Goal: Transaction & Acquisition: Purchase product/service

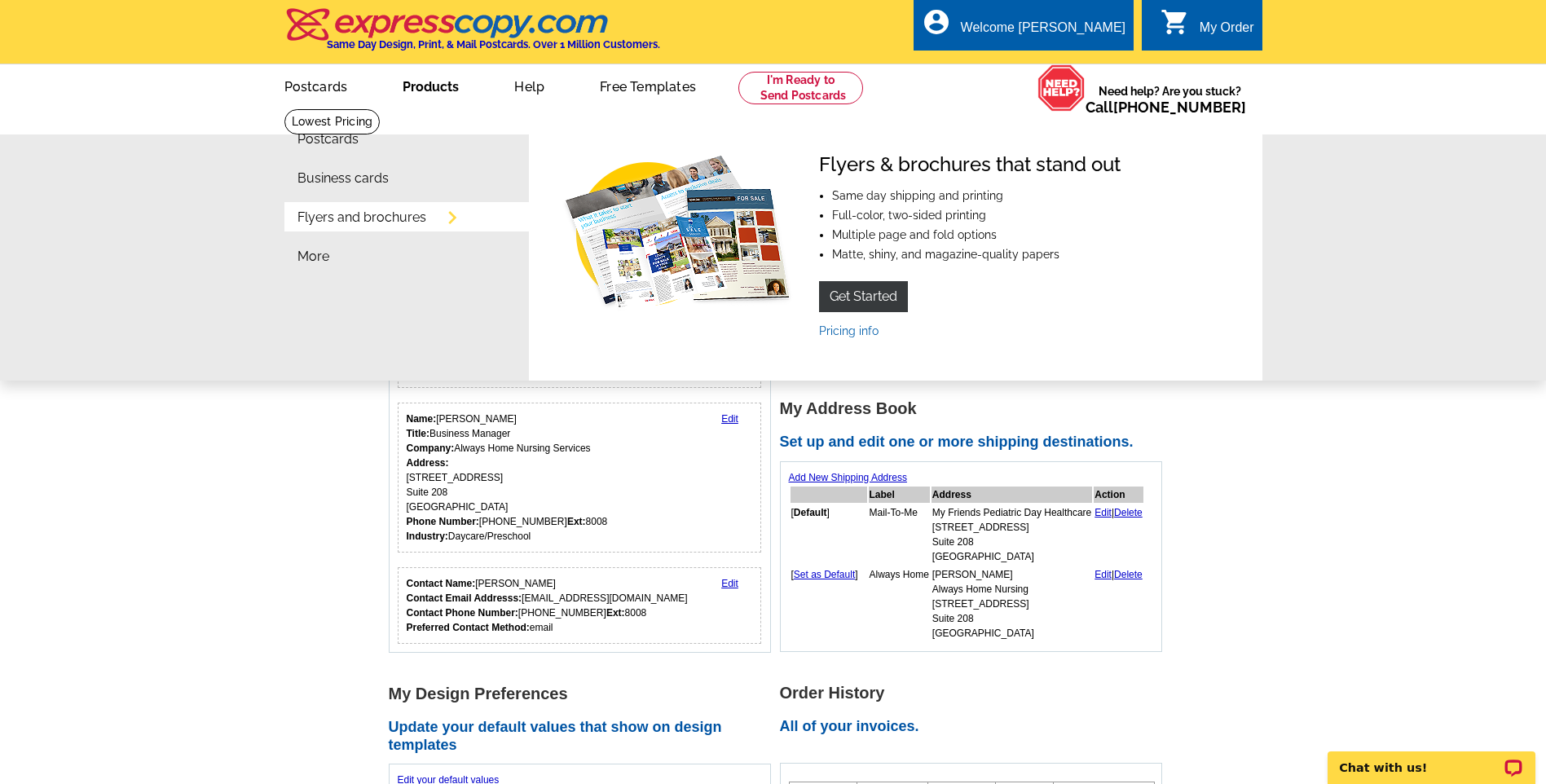
click at [395, 223] on link "Flyers and brochures" at bounding box center [362, 217] width 129 height 13
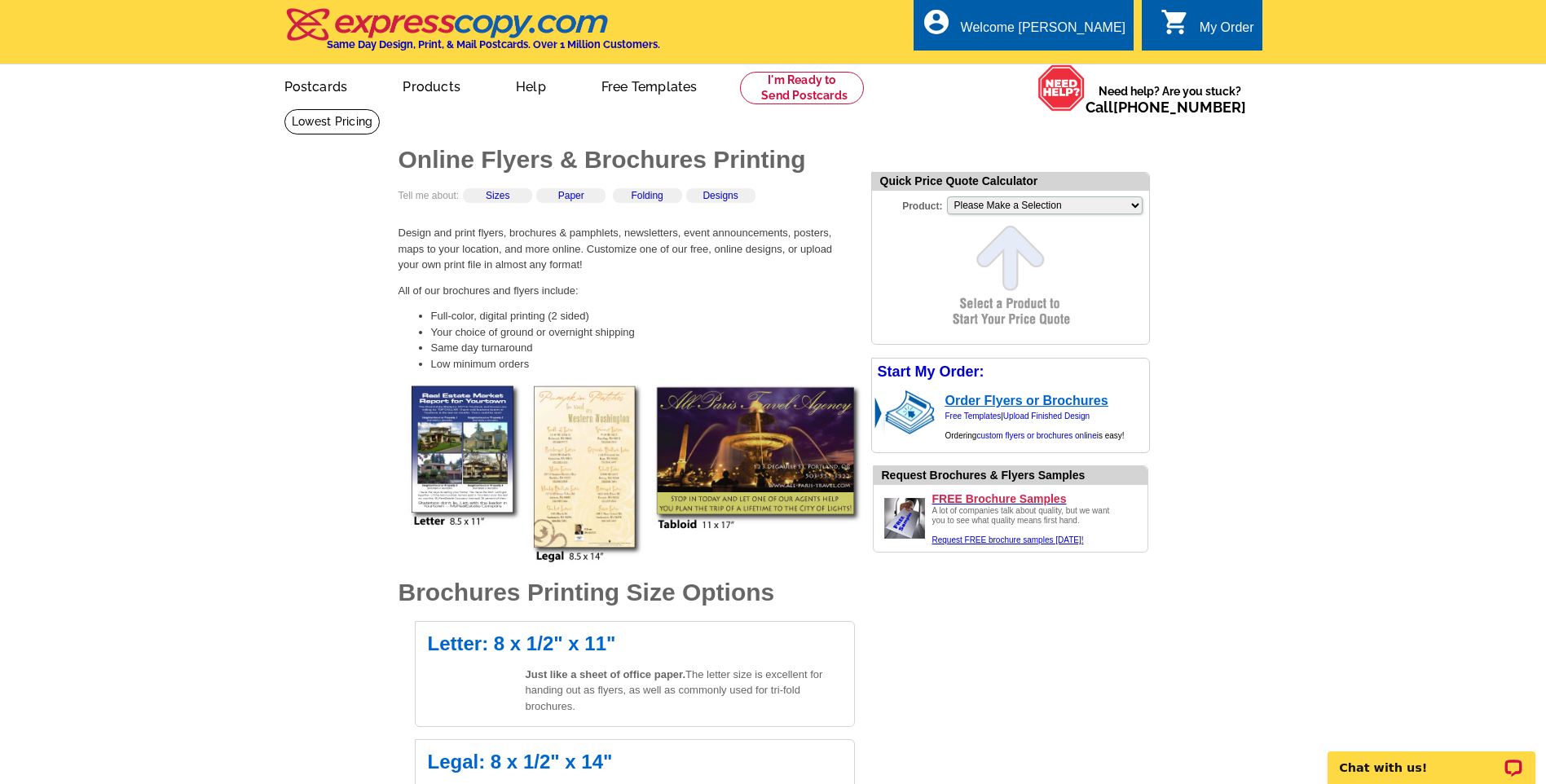
click at [991, 400] on link "Order Flyers or Brochures" at bounding box center [1027, 400] width 163 height 14
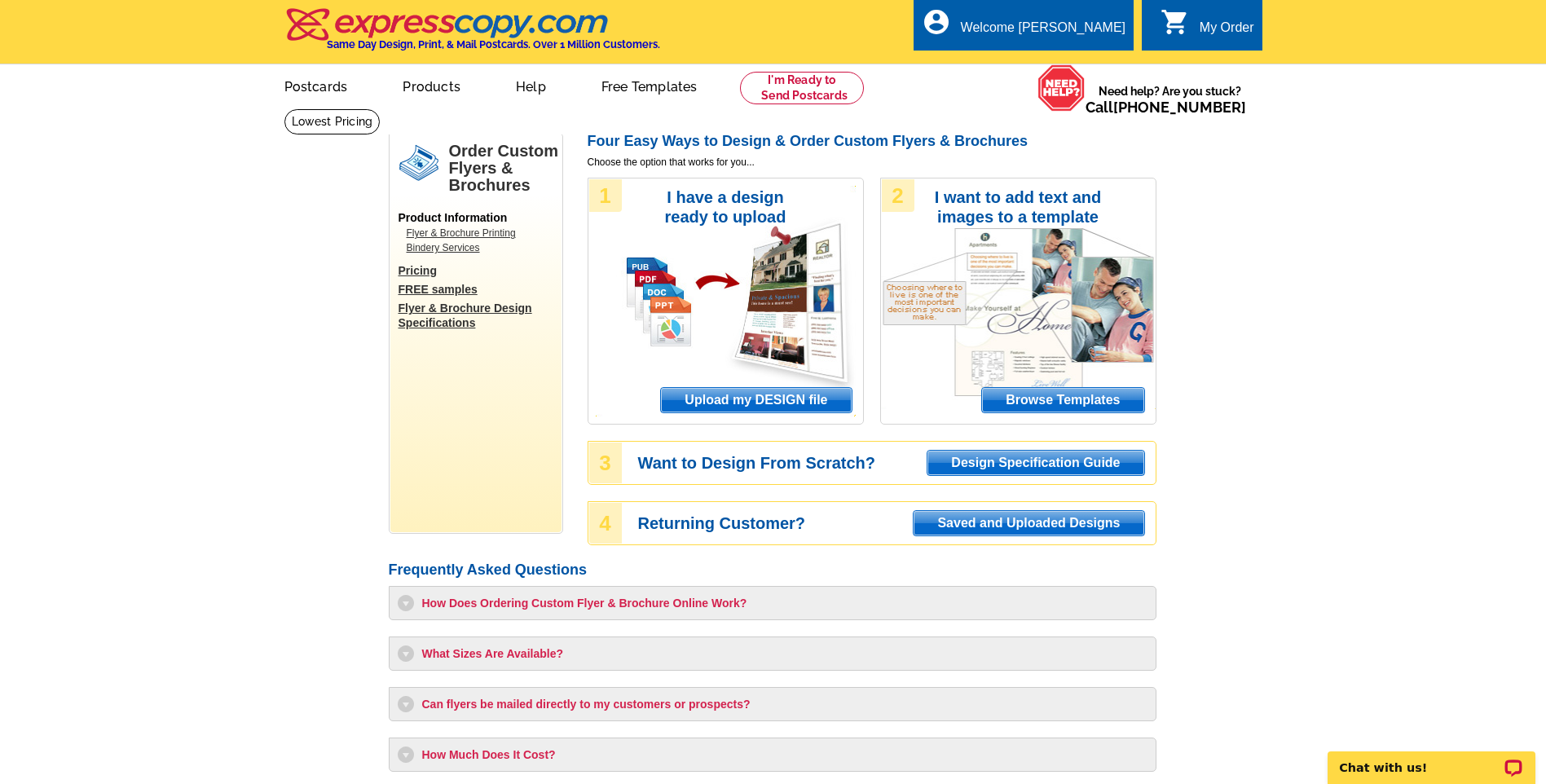
click at [780, 407] on span "Upload my DESIGN file" at bounding box center [755, 400] width 190 height 24
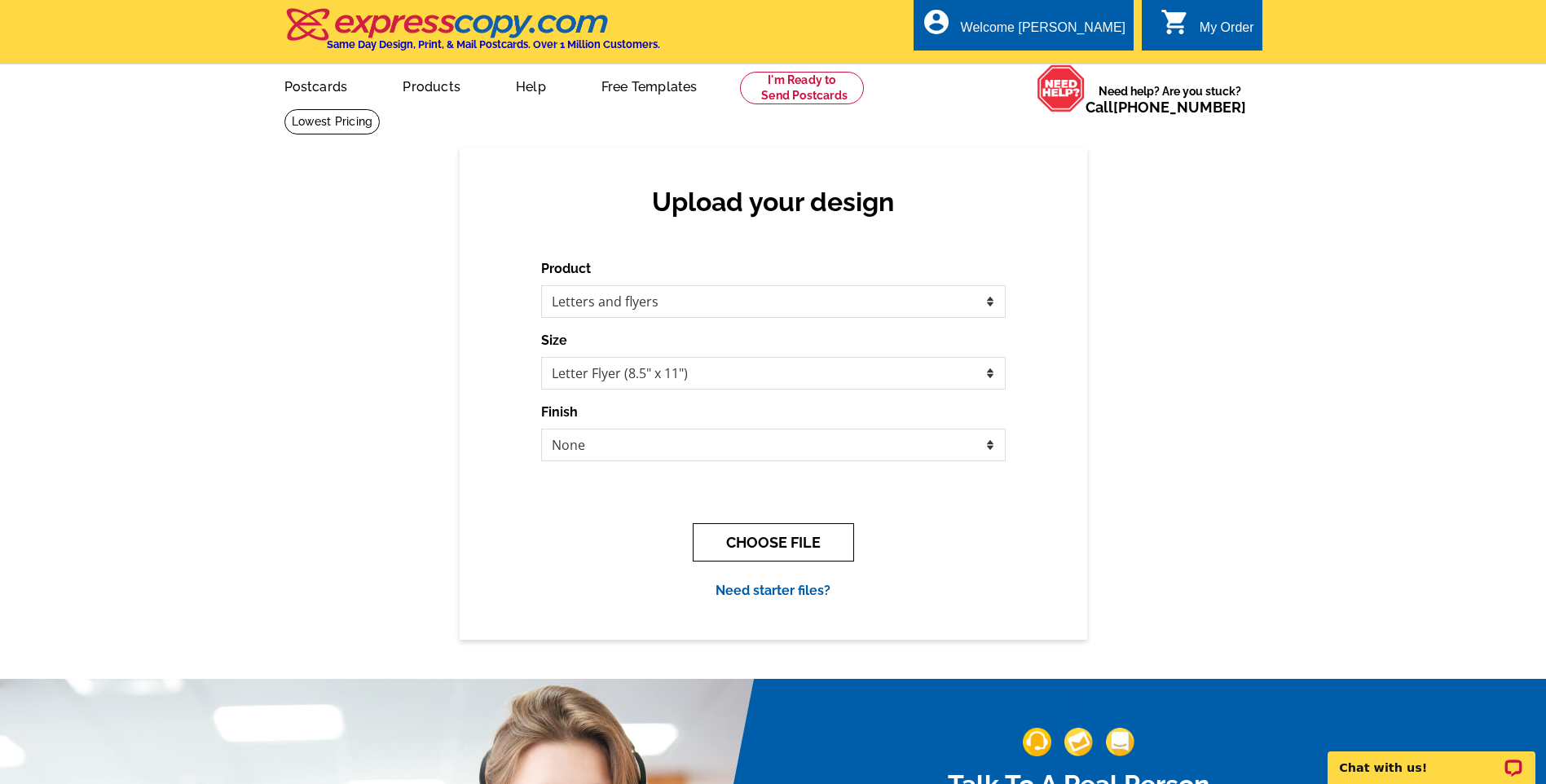
click at [802, 542] on button "CHOOSE FILE" at bounding box center [773, 541] width 162 height 38
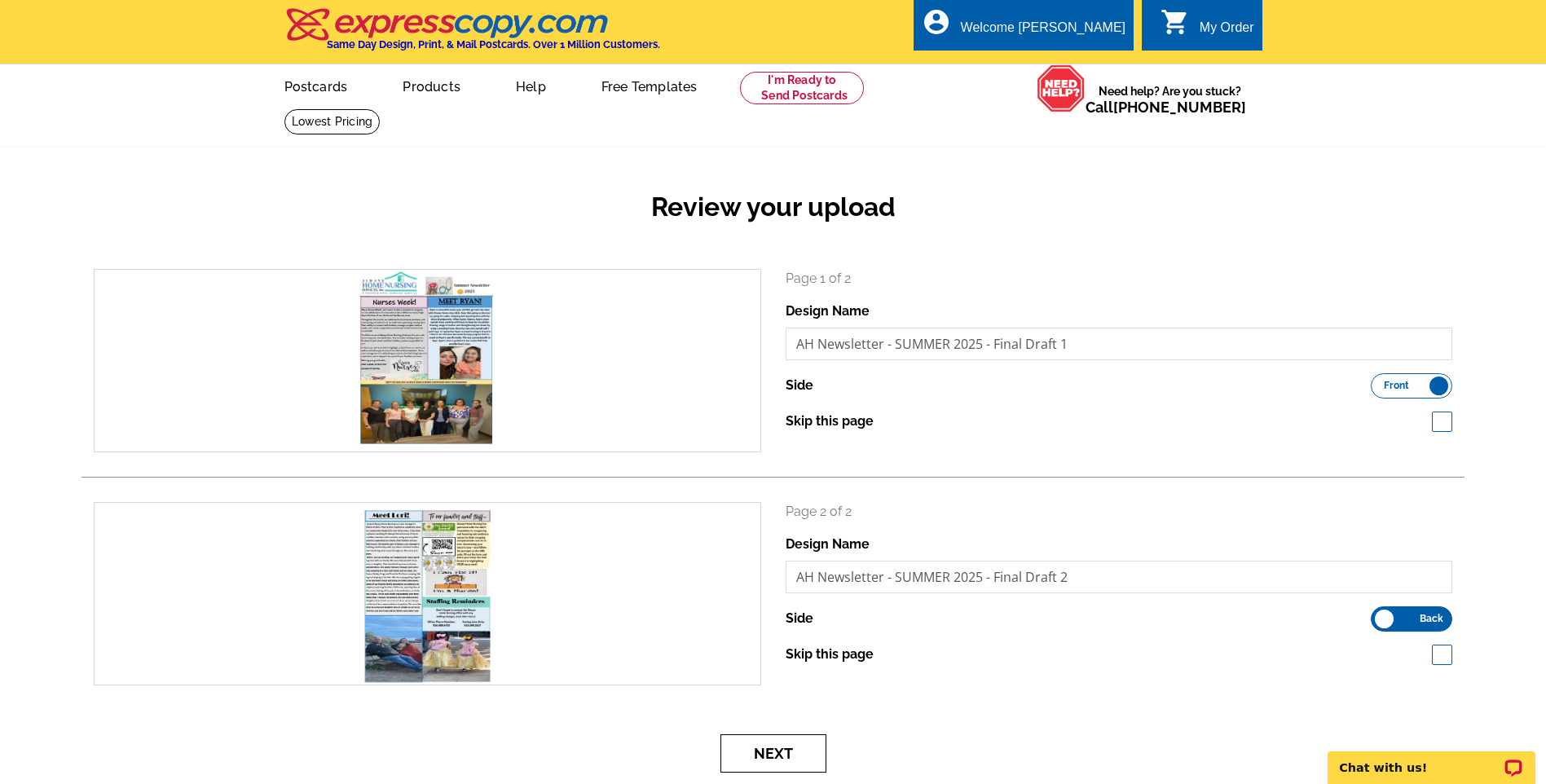
click at [776, 748] on button "Next" at bounding box center [773, 753] width 105 height 38
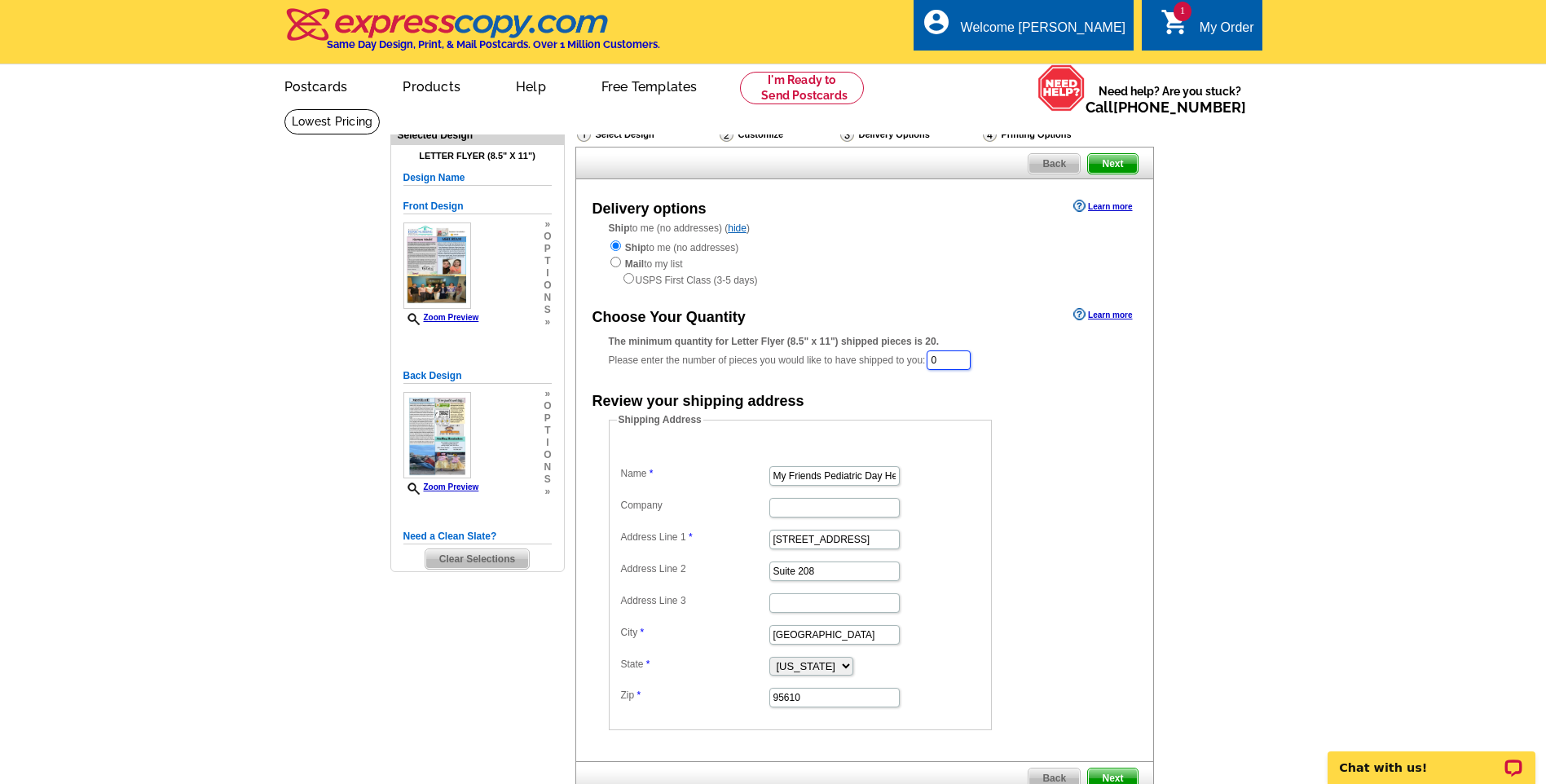
click at [955, 359] on input "0" at bounding box center [949, 359] width 44 height 20
type input "125"
click at [1042, 489] on dd "Shipping Address Name My Friends Pediatric Day Healthcare Company Address Line …" at bounding box center [825, 572] width 433 height 317
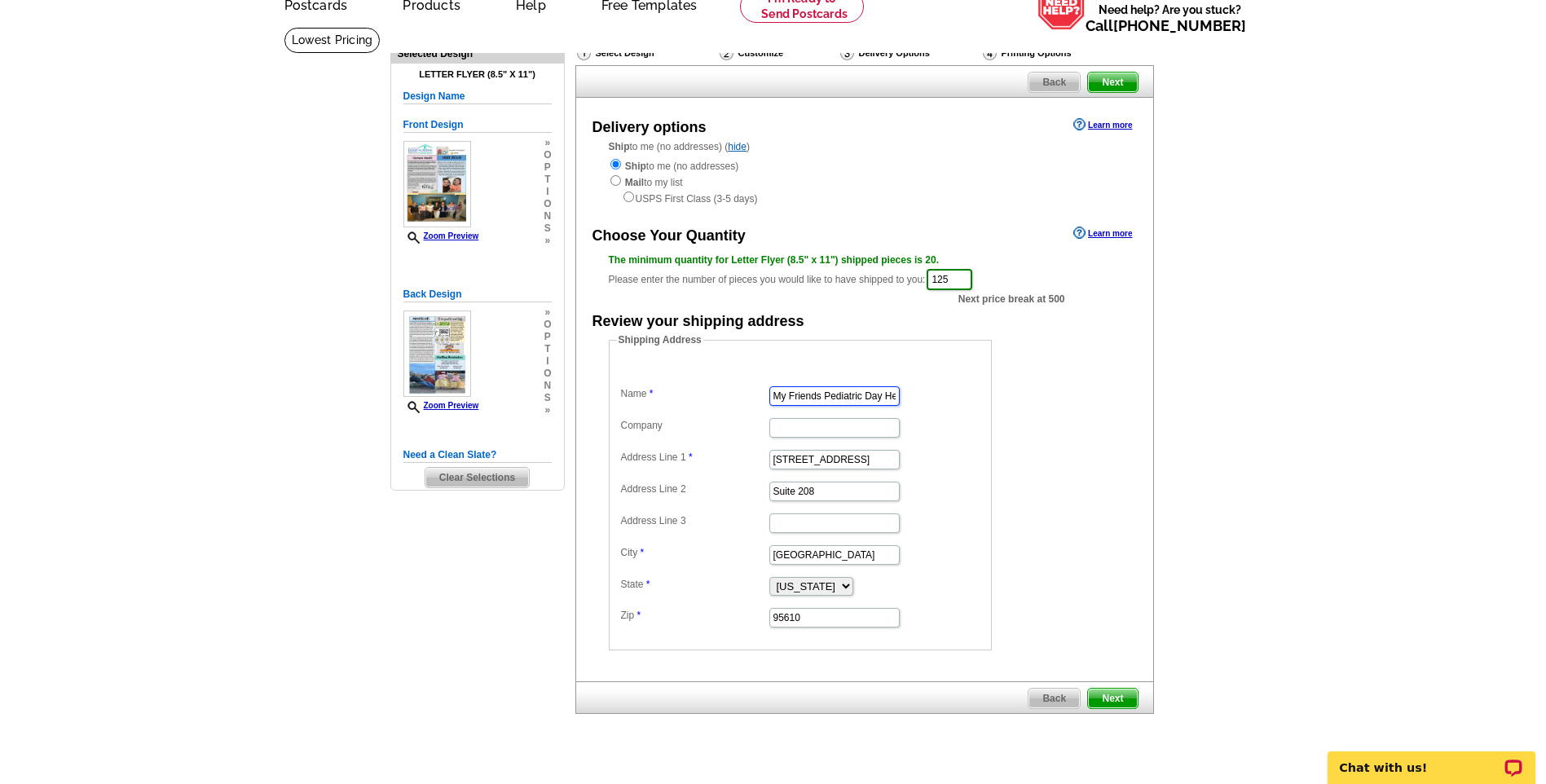
scroll to position [0, 40]
drag, startPoint x: 770, startPoint y: 399, endPoint x: 1664, endPoint y: 433, distance: 894.6
click at [1545, 433] on html "Welcome back Stephanie My Account Logout local_phone Same Day Design, Print, & …" at bounding box center [773, 533] width 1546 height 1228
type input "Always Home Nursing Services"
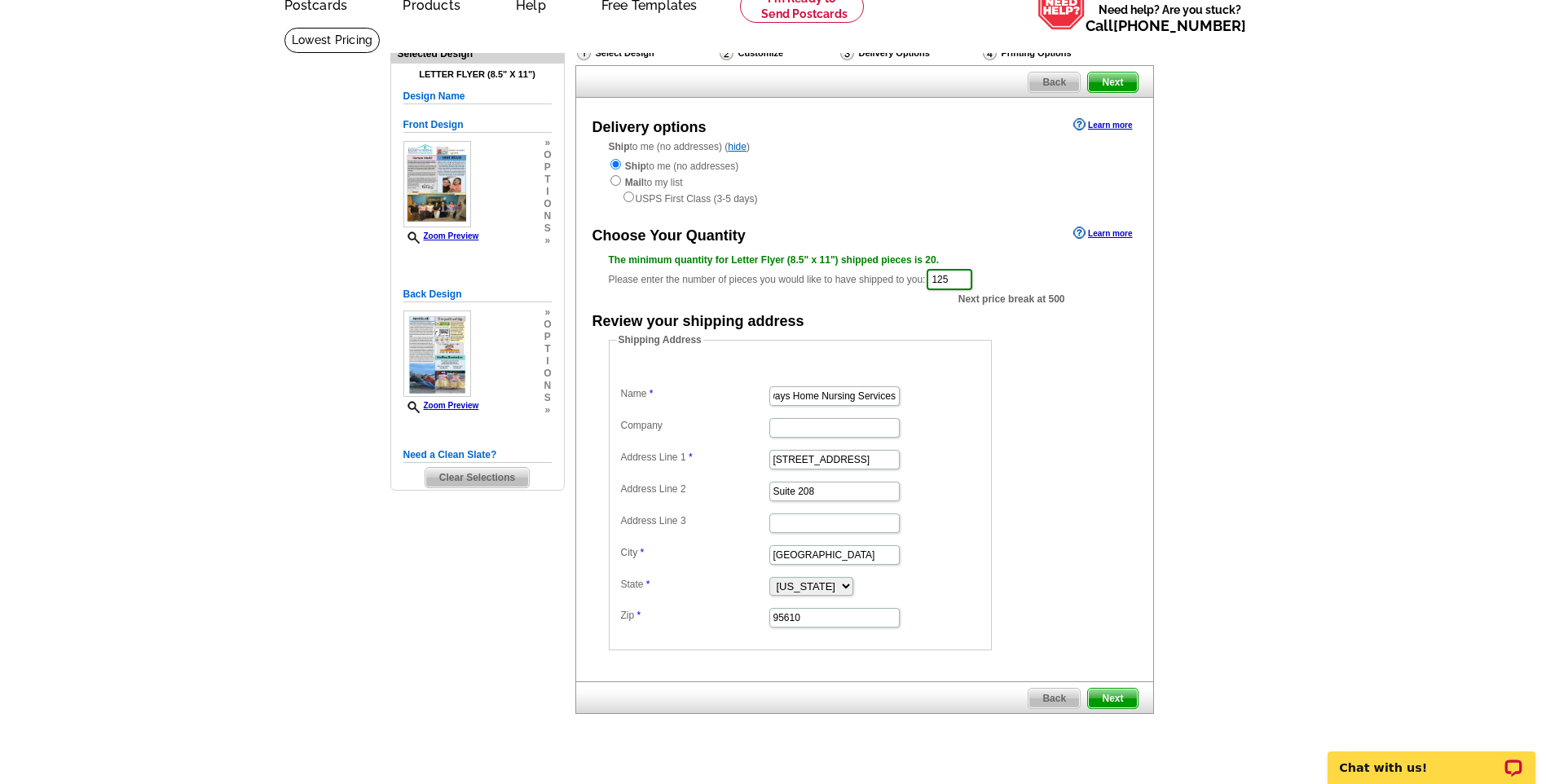
click at [1077, 361] on form "Shipping Address Name Always Home Nursing Services Company Address Line 1 7777 …" at bounding box center [864, 491] width 512 height 317
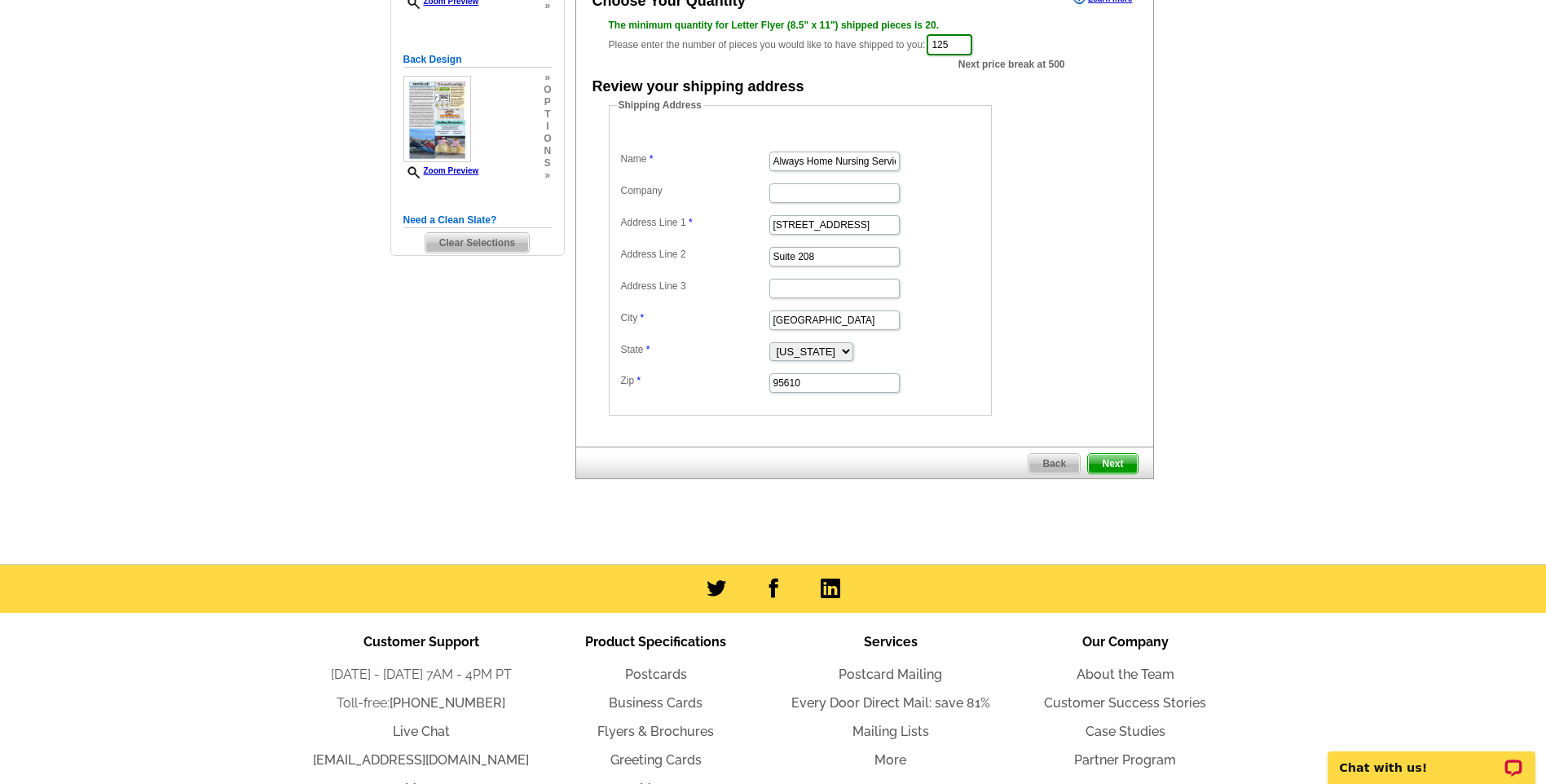
scroll to position [326, 0]
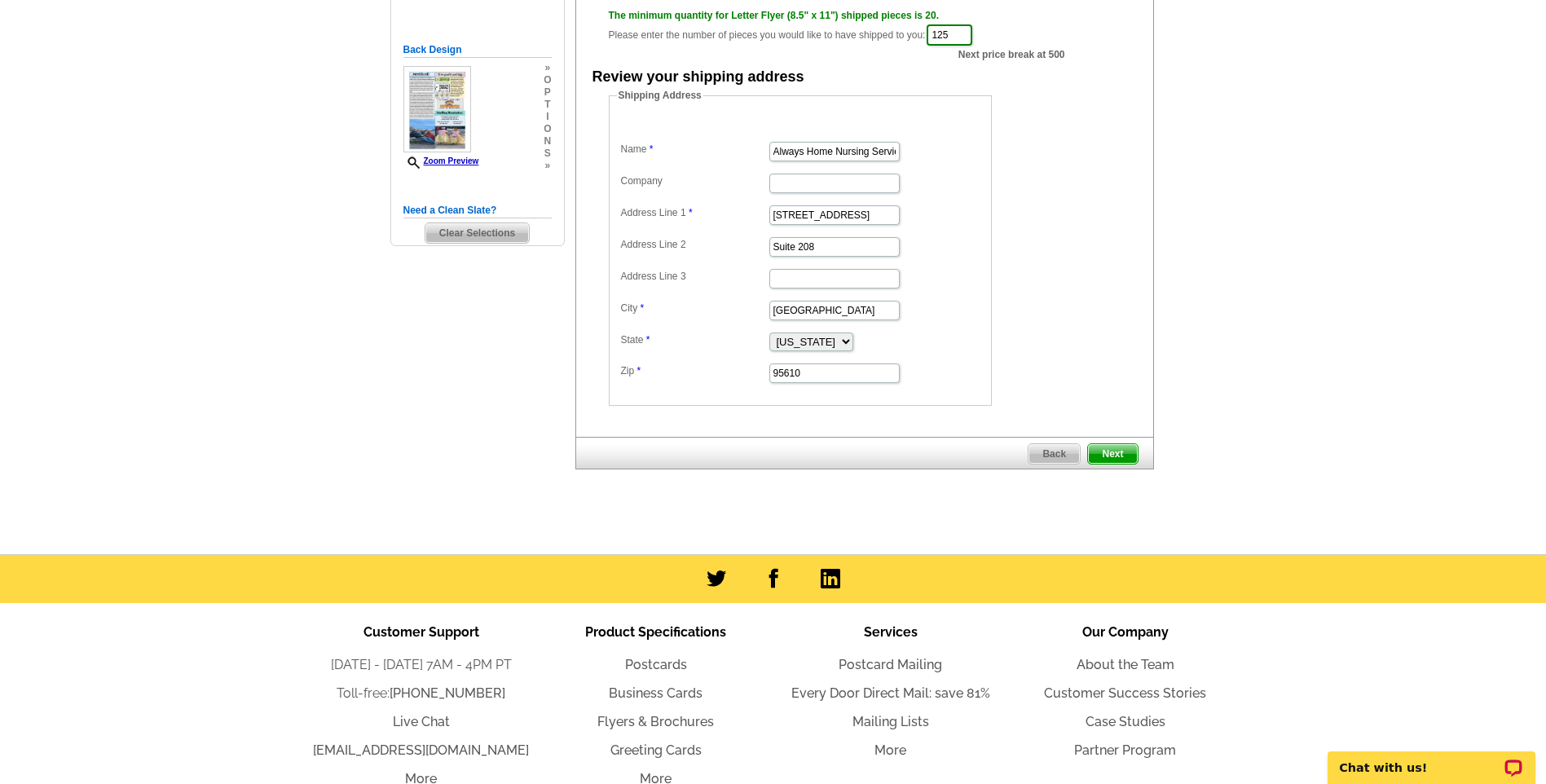
click at [1121, 452] on span "Next" at bounding box center [1112, 454] width 49 height 20
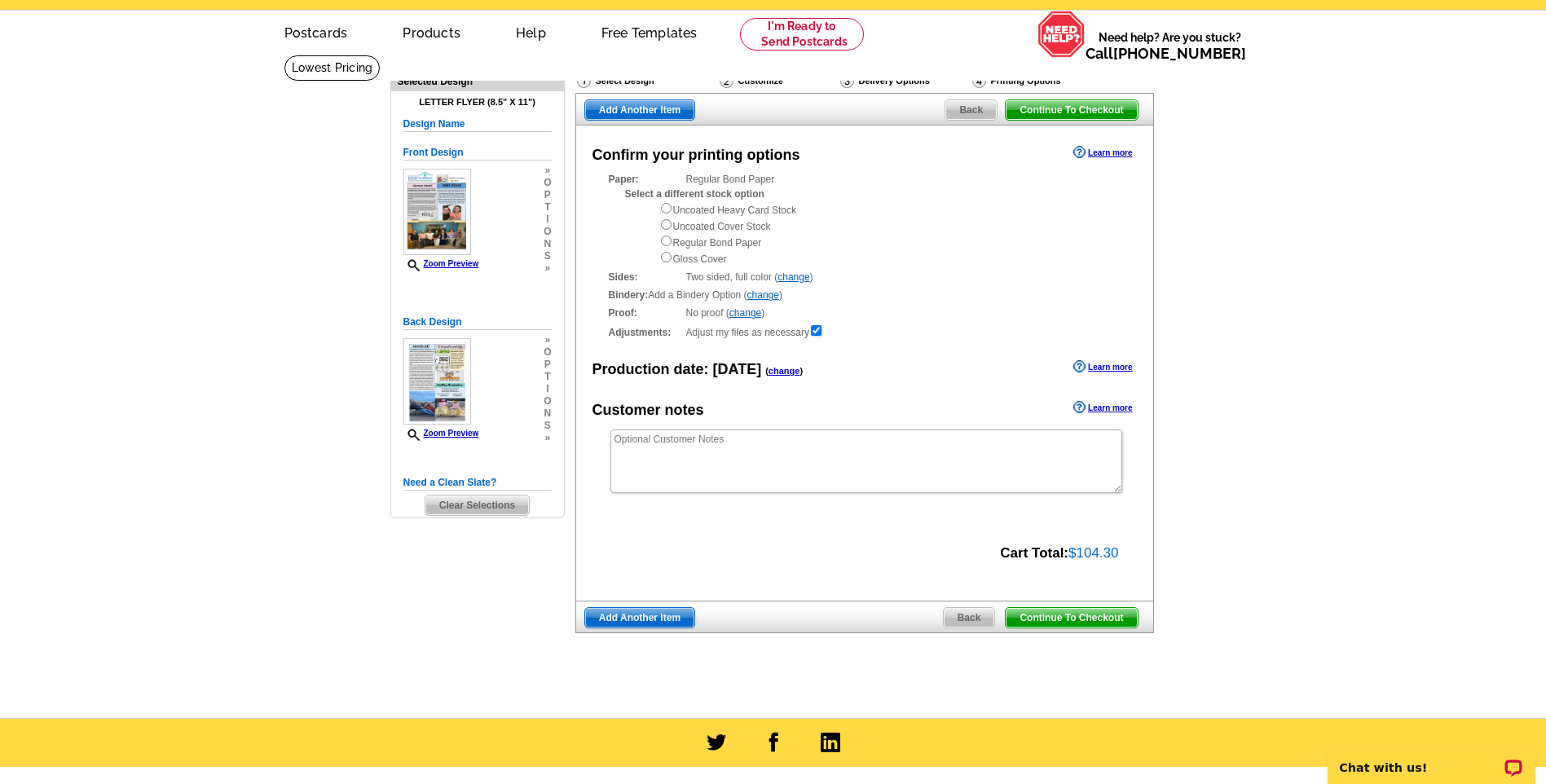
scroll to position [81, 0]
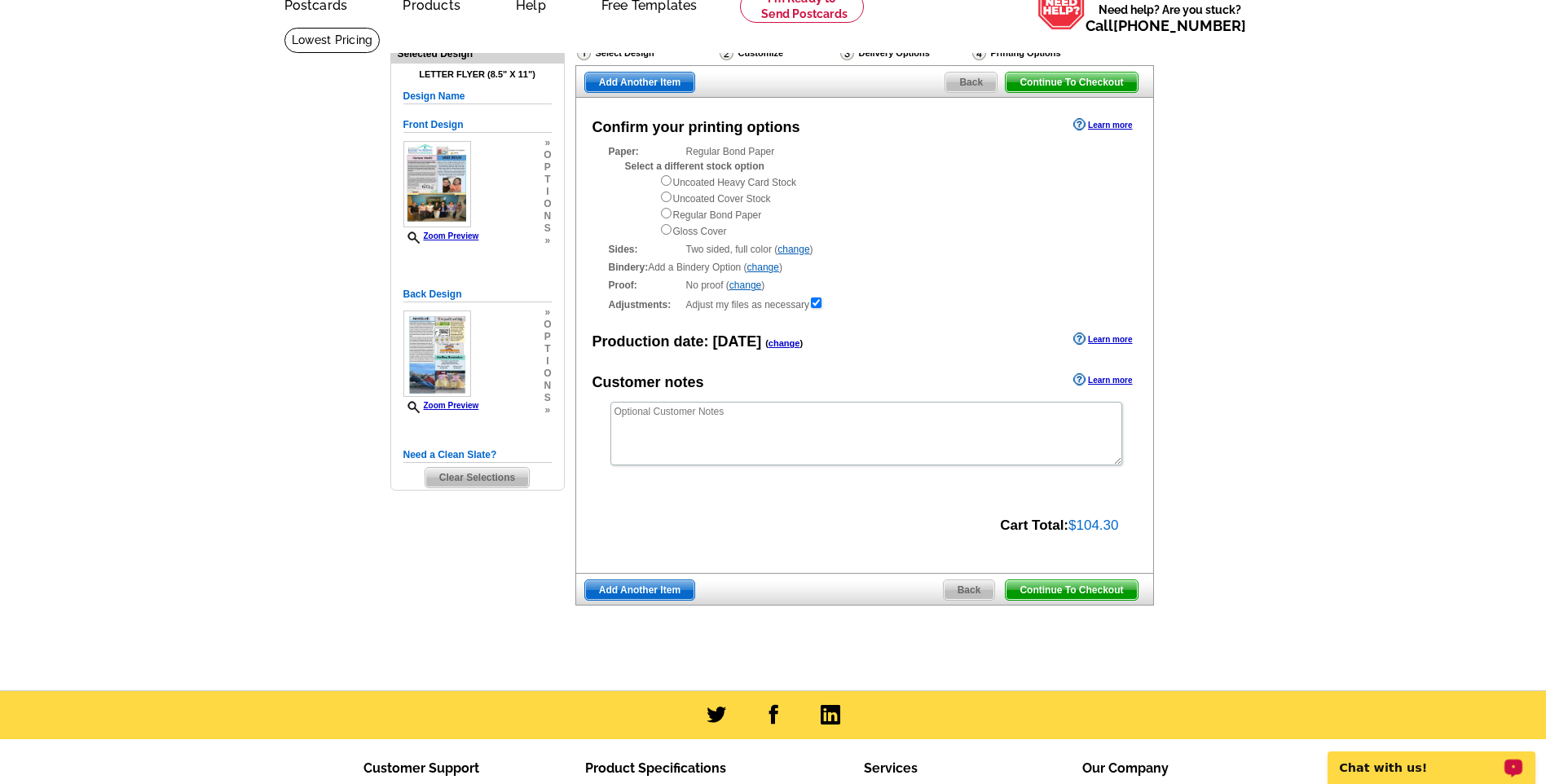
click at [1427, 766] on p "Chat with us!" at bounding box center [1420, 767] width 162 height 13
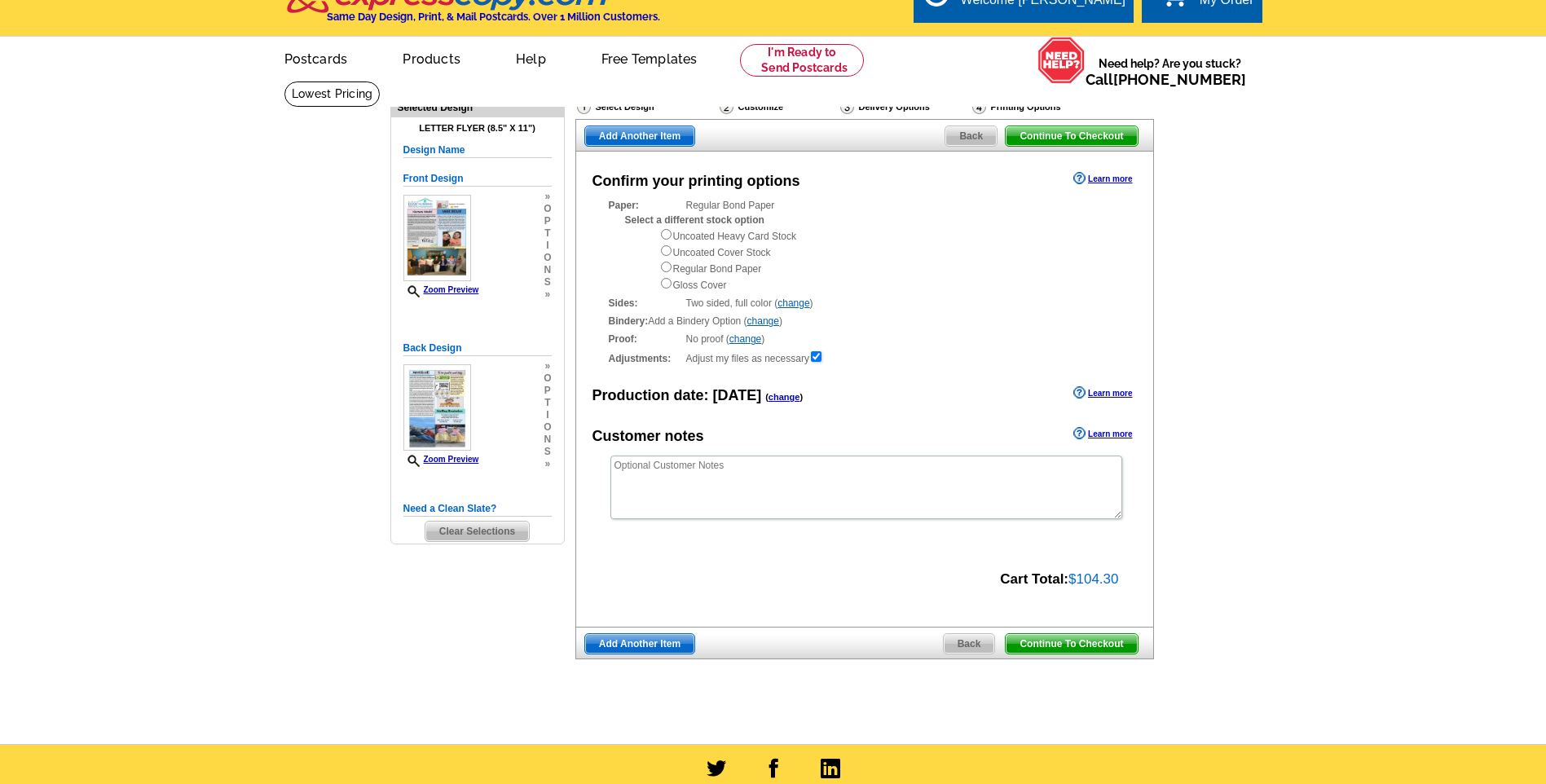
scroll to position [0, 0]
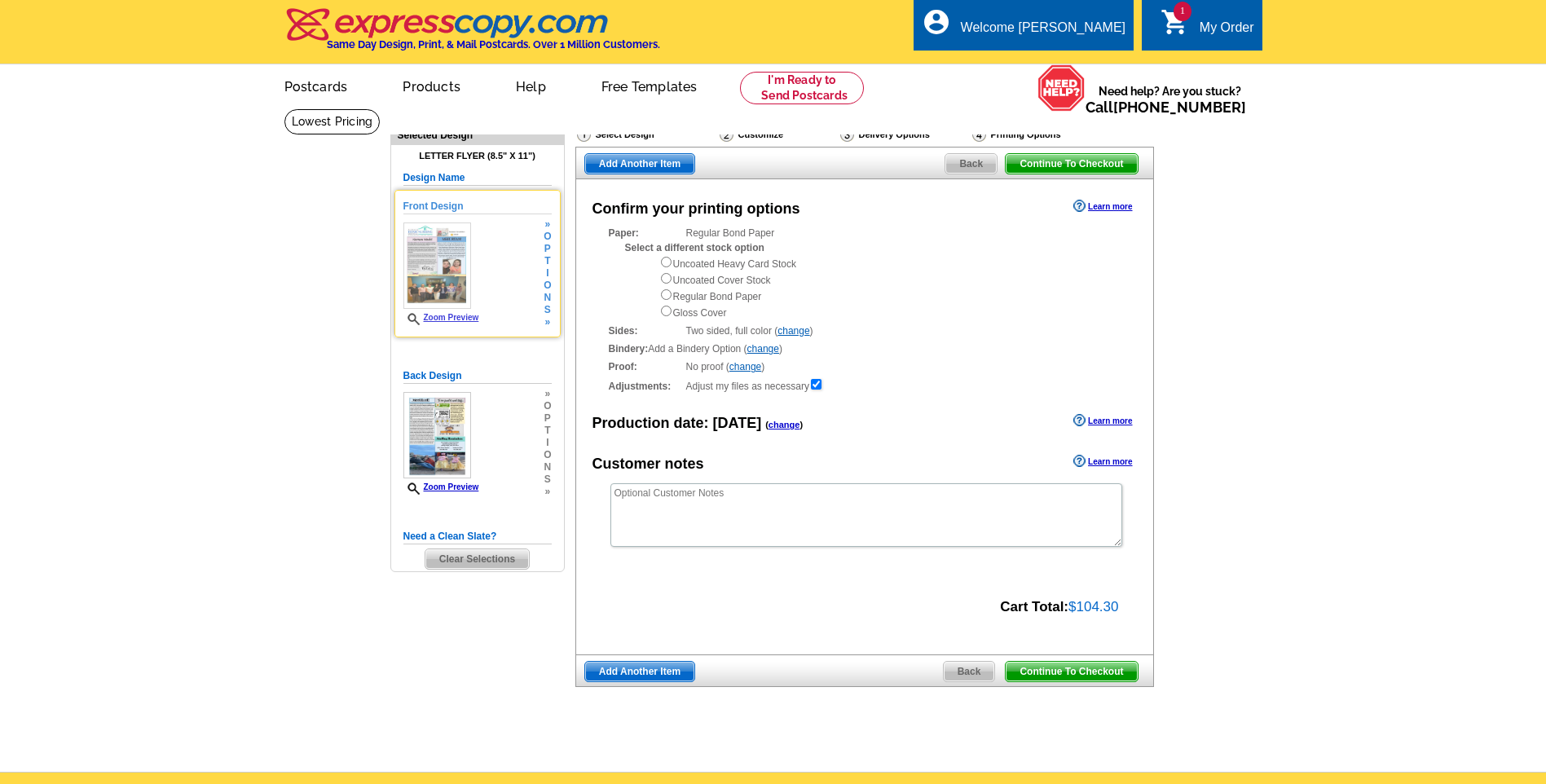
click at [440, 313] on div "Zoom Preview" at bounding box center [441, 273] width 76 height 103
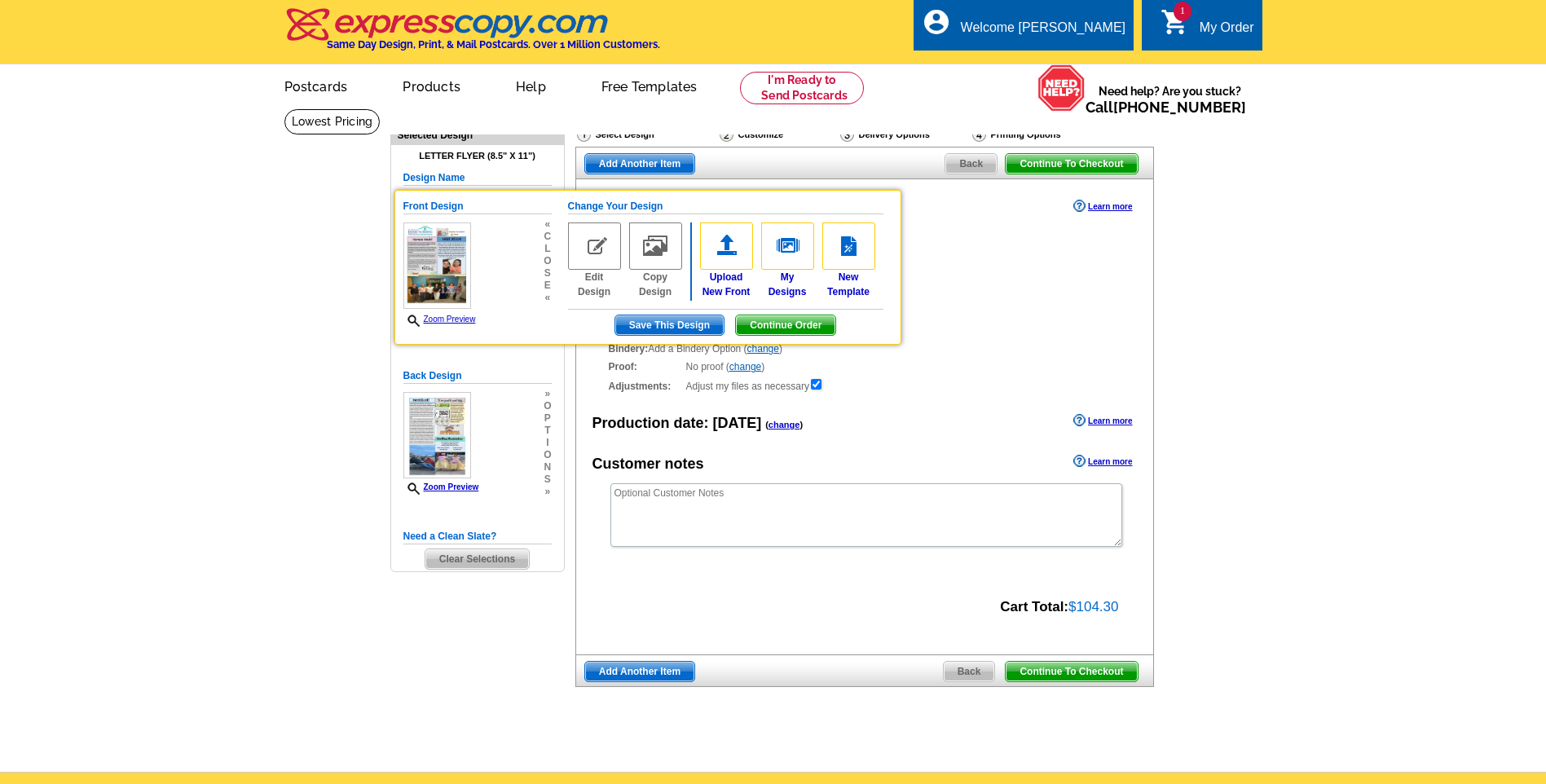
click at [911, 357] on div "Bindery: Add a Bindery Option ( change ) Folding 1 fold (bi-fold) 2 folds (tri-…" at bounding box center [864, 349] width 512 height 15
click at [425, 273] on img at bounding box center [437, 265] width 67 height 87
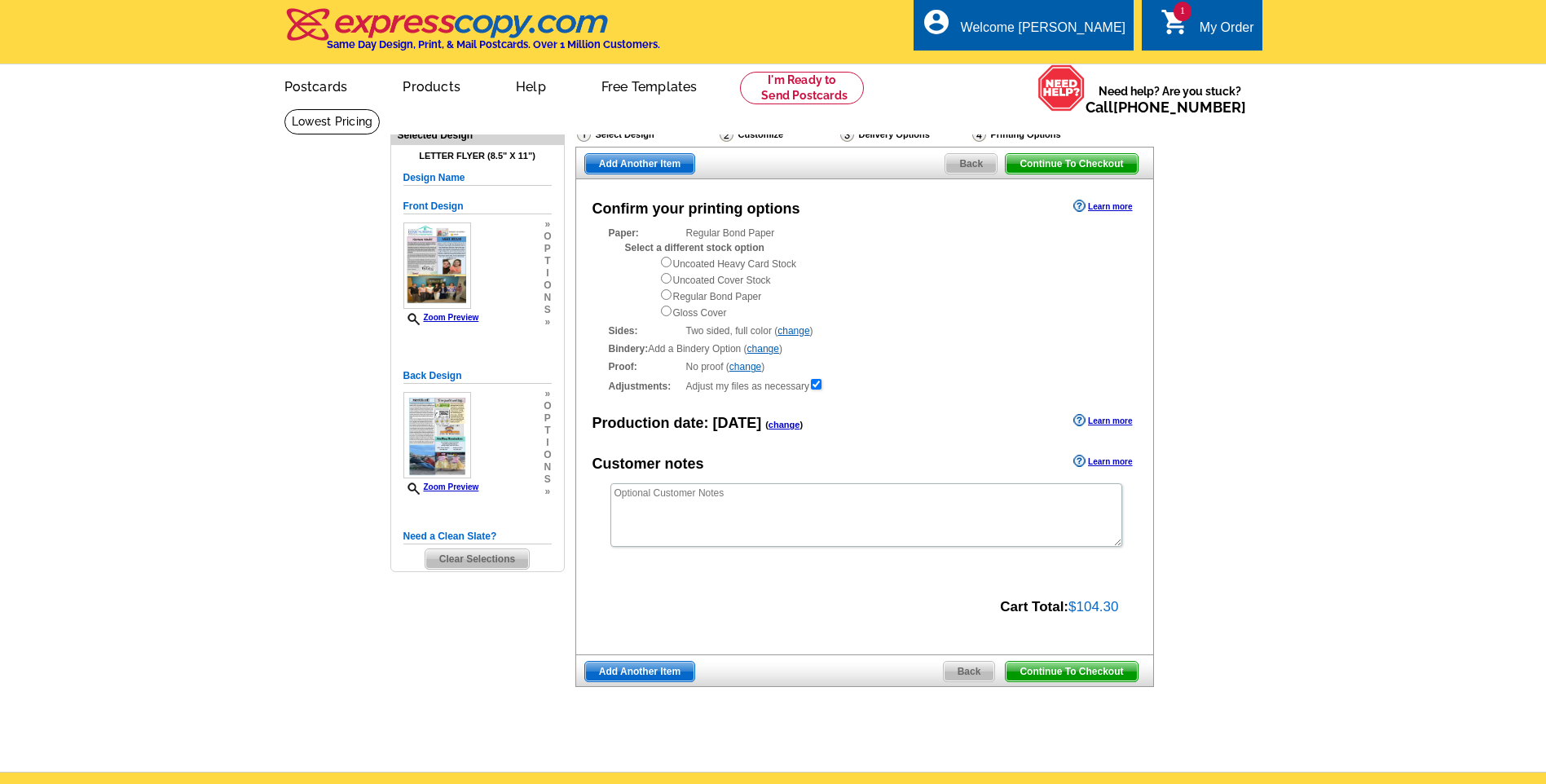
click at [1087, 670] on span "Continue To Checkout" at bounding box center [1071, 671] width 132 height 20
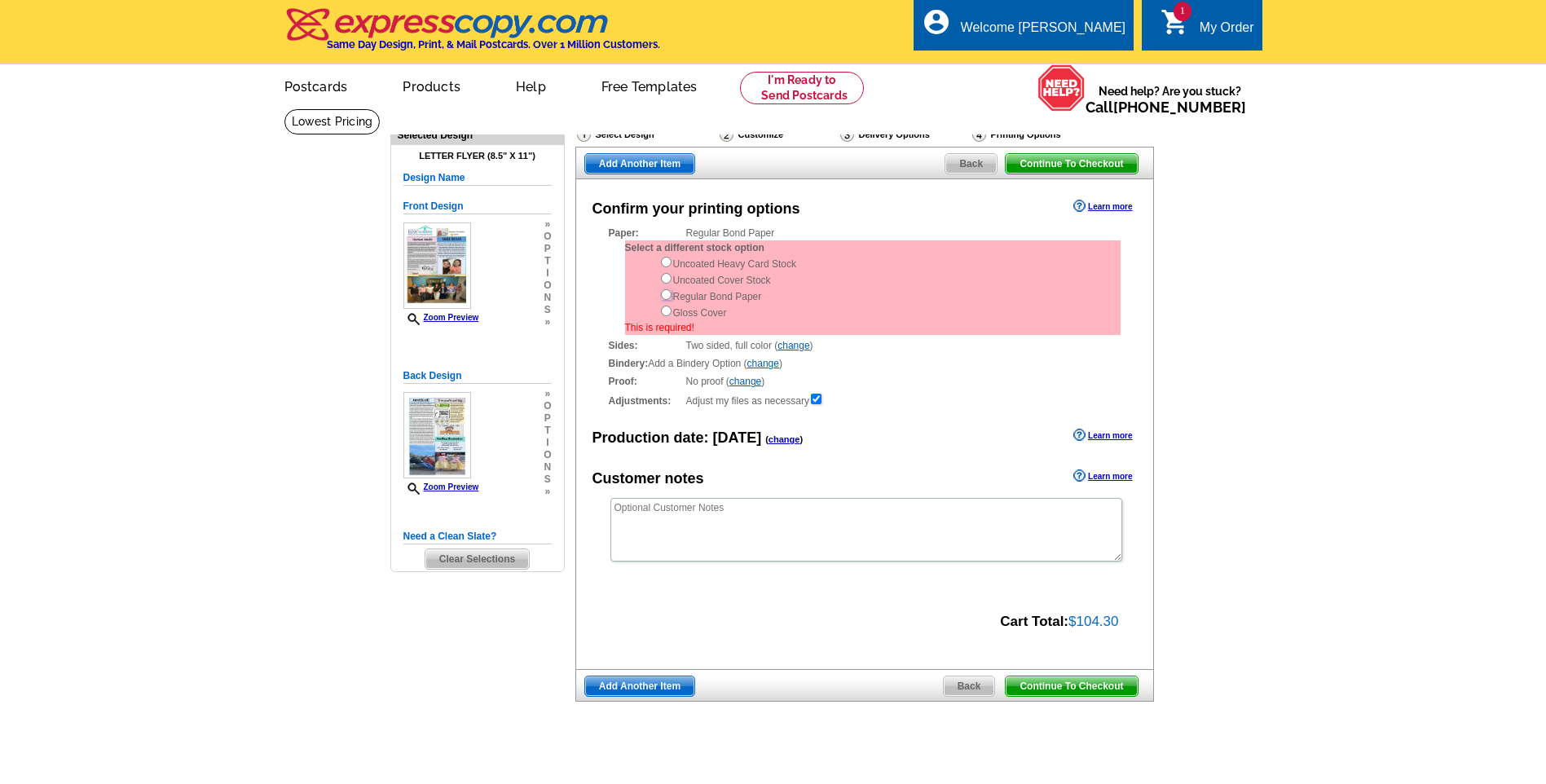
click at [665, 293] on input "radio" at bounding box center [666, 294] width 10 height 10
radio input "true"
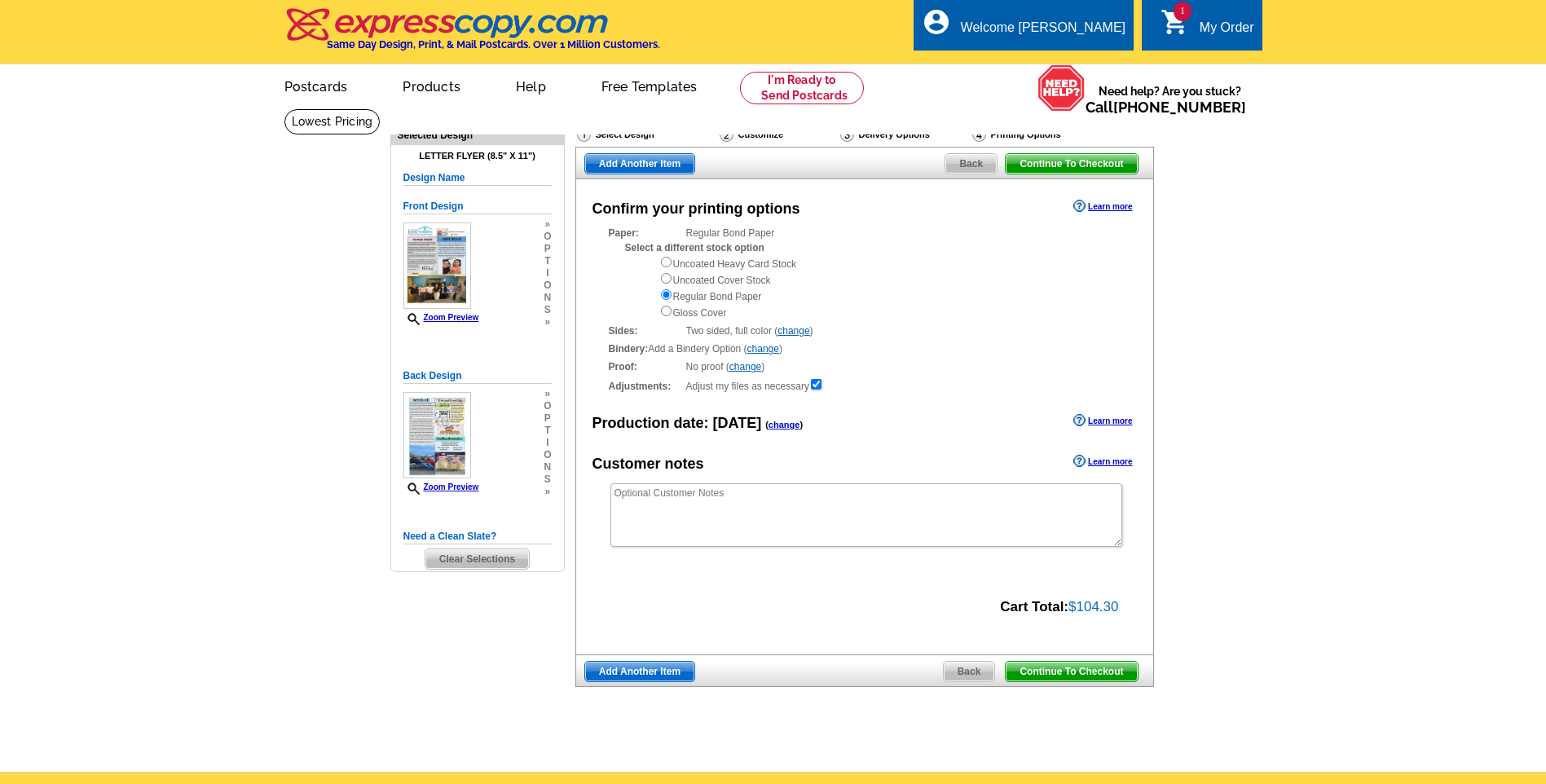
click at [1056, 679] on span "Continue To Checkout" at bounding box center [1071, 671] width 132 height 20
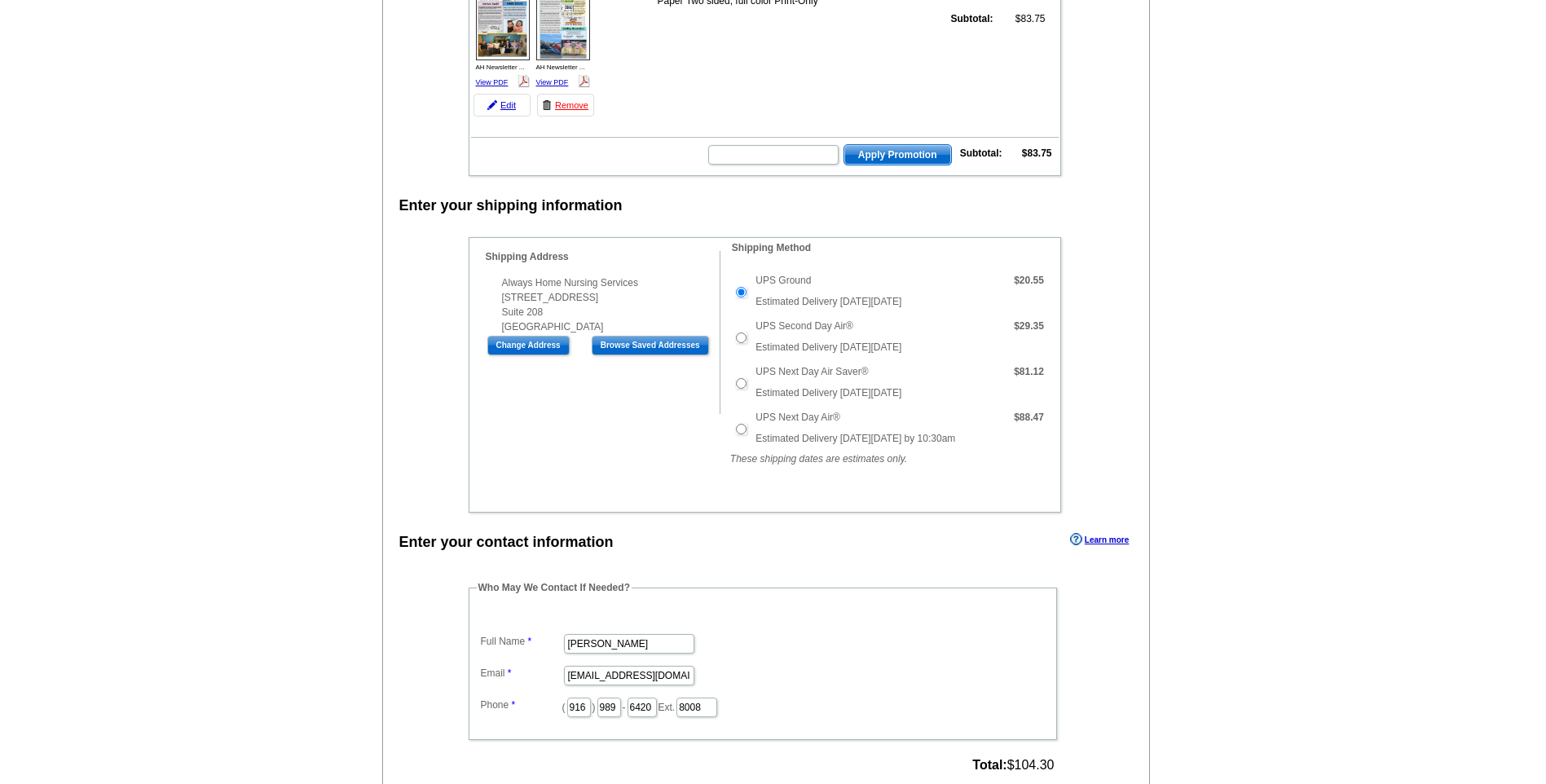
scroll to position [245, 0]
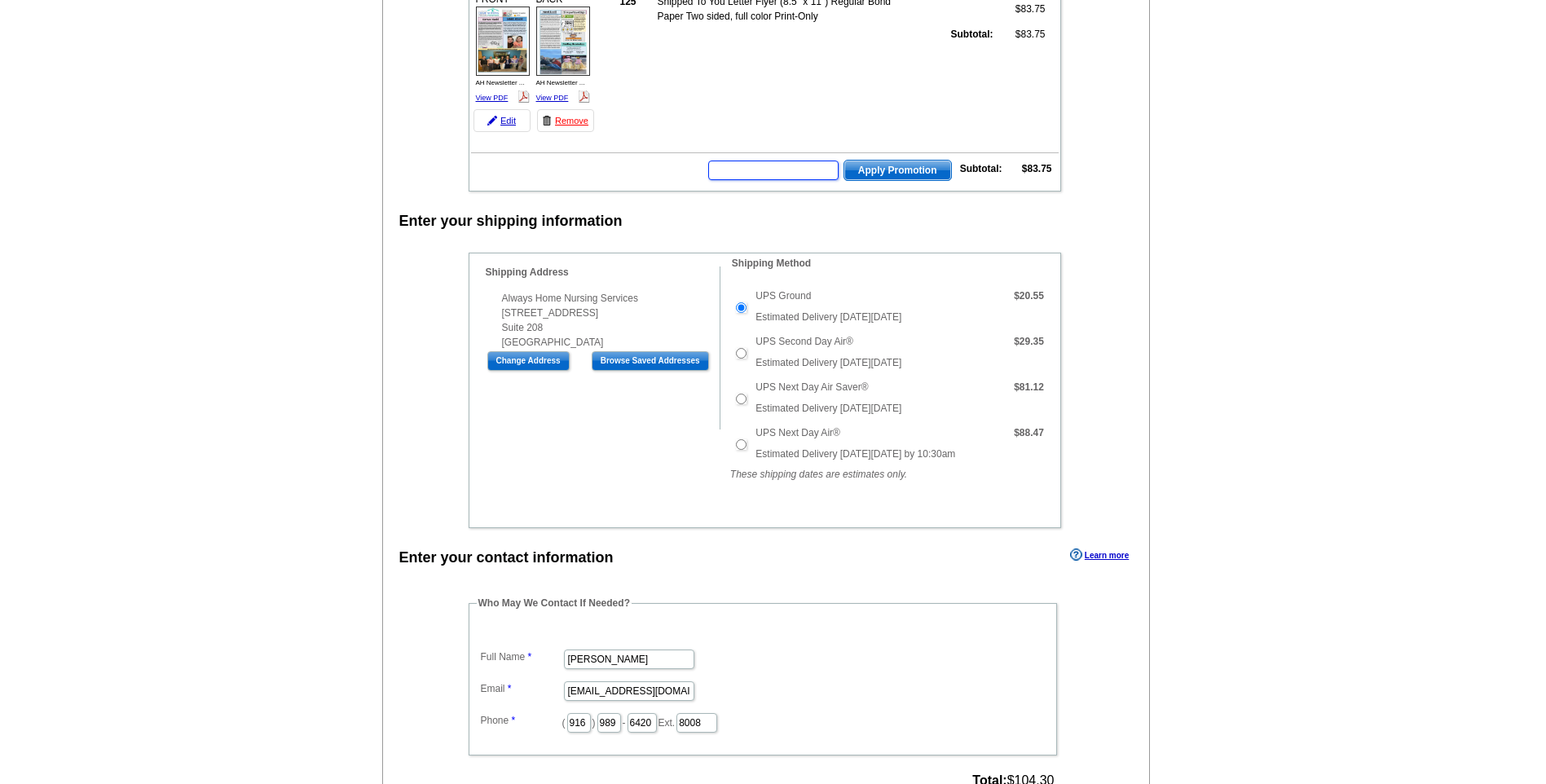
click at [757, 176] on input "text" at bounding box center [774, 170] width 131 height 20
type input "Chat20"
click at [898, 170] on span "Apply Promotion" at bounding box center [897, 170] width 106 height 20
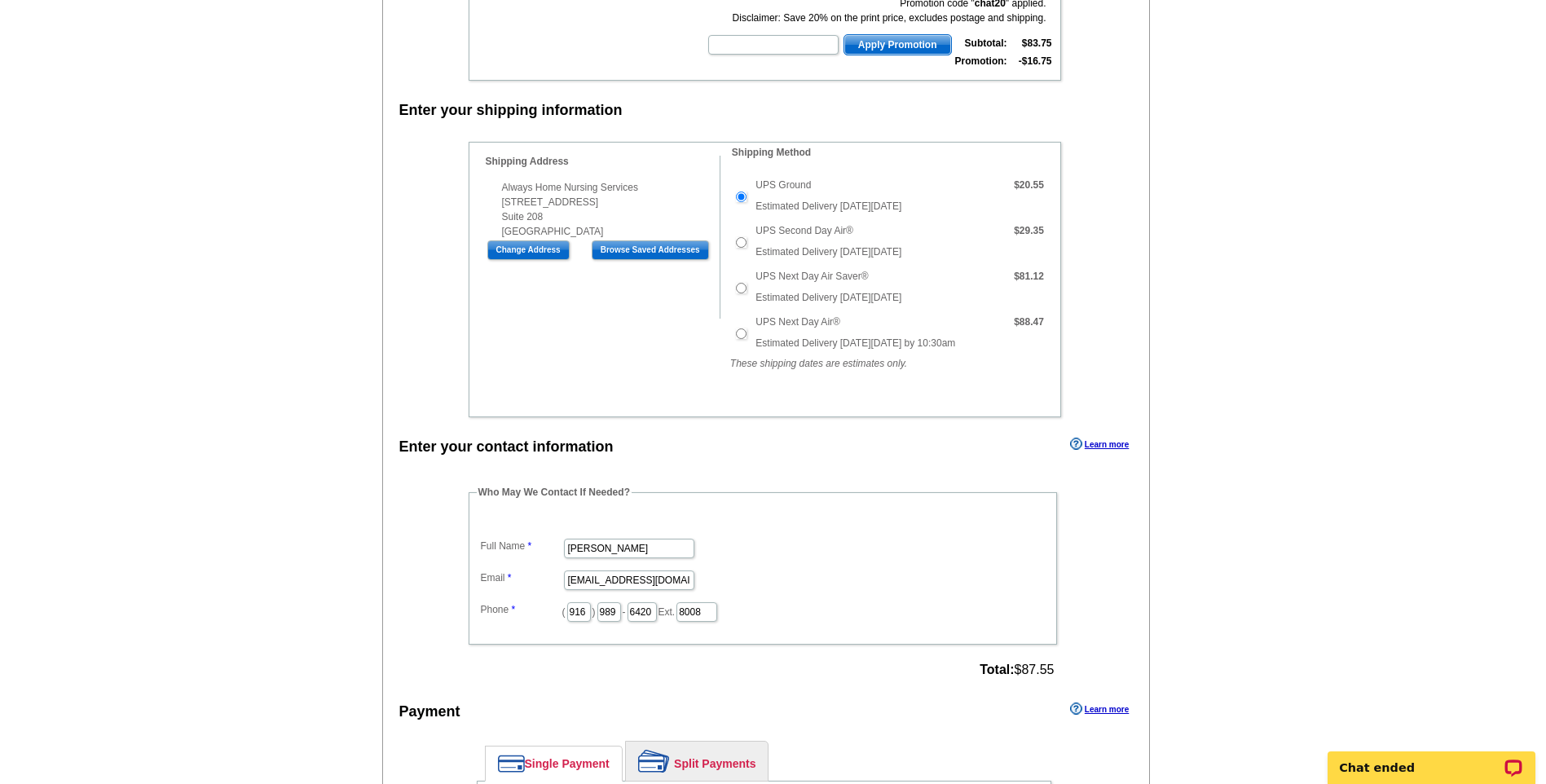
scroll to position [489, 0]
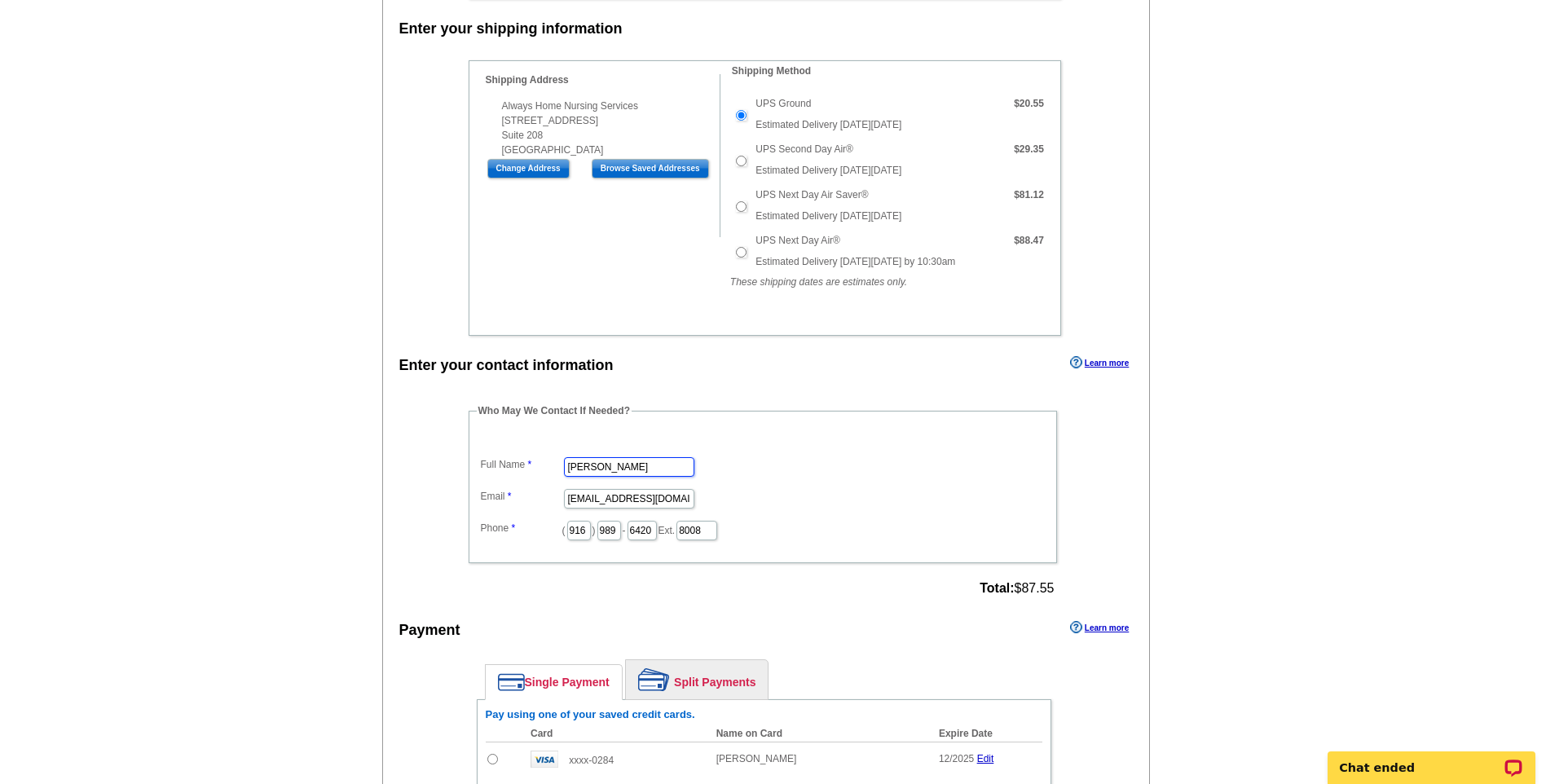
drag, startPoint x: 648, startPoint y: 470, endPoint x: 35, endPoint y: 420, distance: 615.0
click at [36, 427] on main "Add Another Item Checkout Order Name: My Order 2025-08-29 Save Order Review you…" at bounding box center [773, 317] width 1546 height 1397
type input "[PERSON_NAME]"
type input "[PERSON_NAME][EMAIL_ADDRESS][DOMAIN_NAME]"
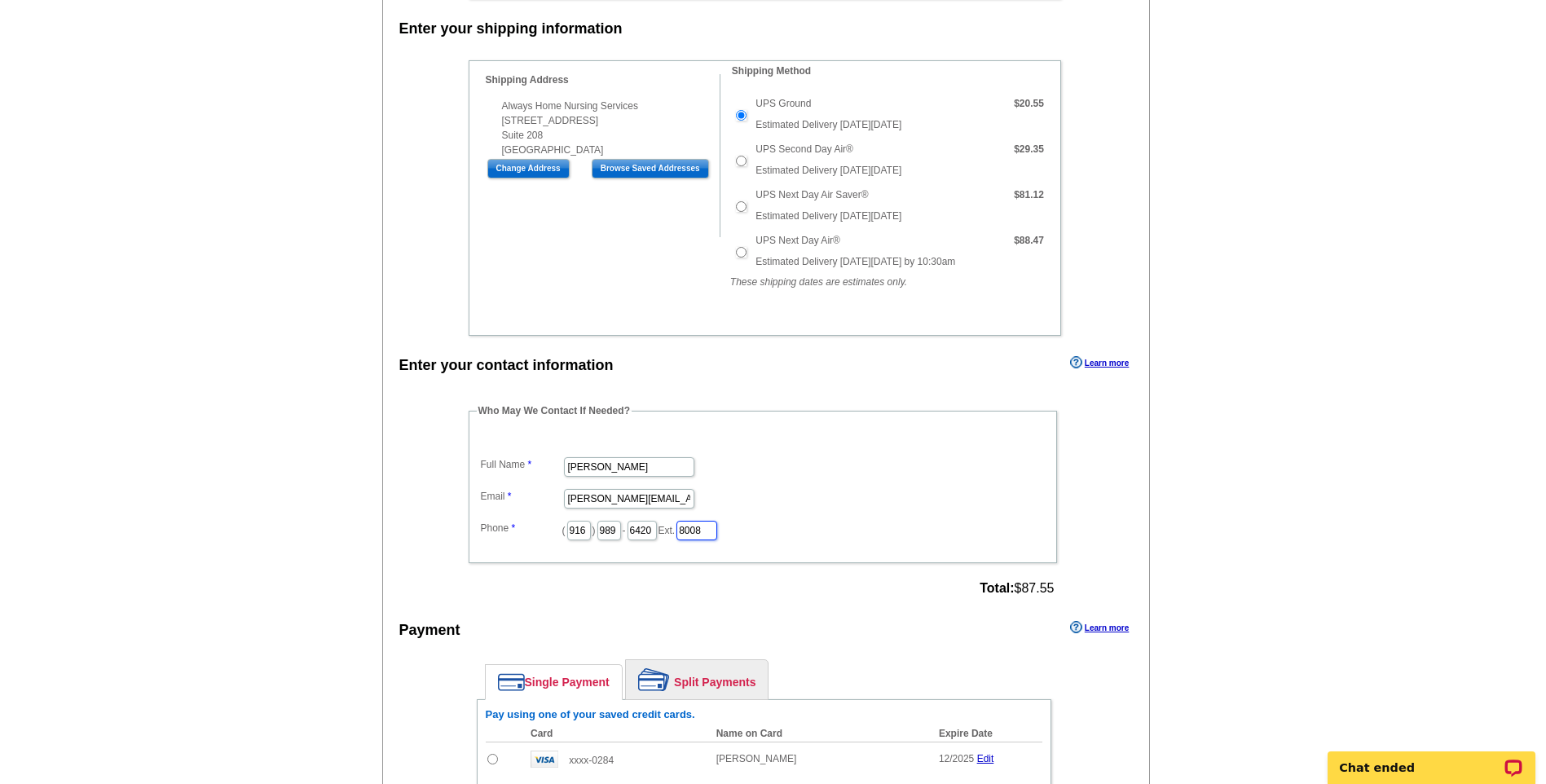
drag, startPoint x: 759, startPoint y: 524, endPoint x: 41, endPoint y: 408, distance: 727.3
click at [104, 407] on main "Add Another Item Checkout Order Name: My Order 2025-08-29 Save Order Review you…" at bounding box center [773, 317] width 1546 height 1397
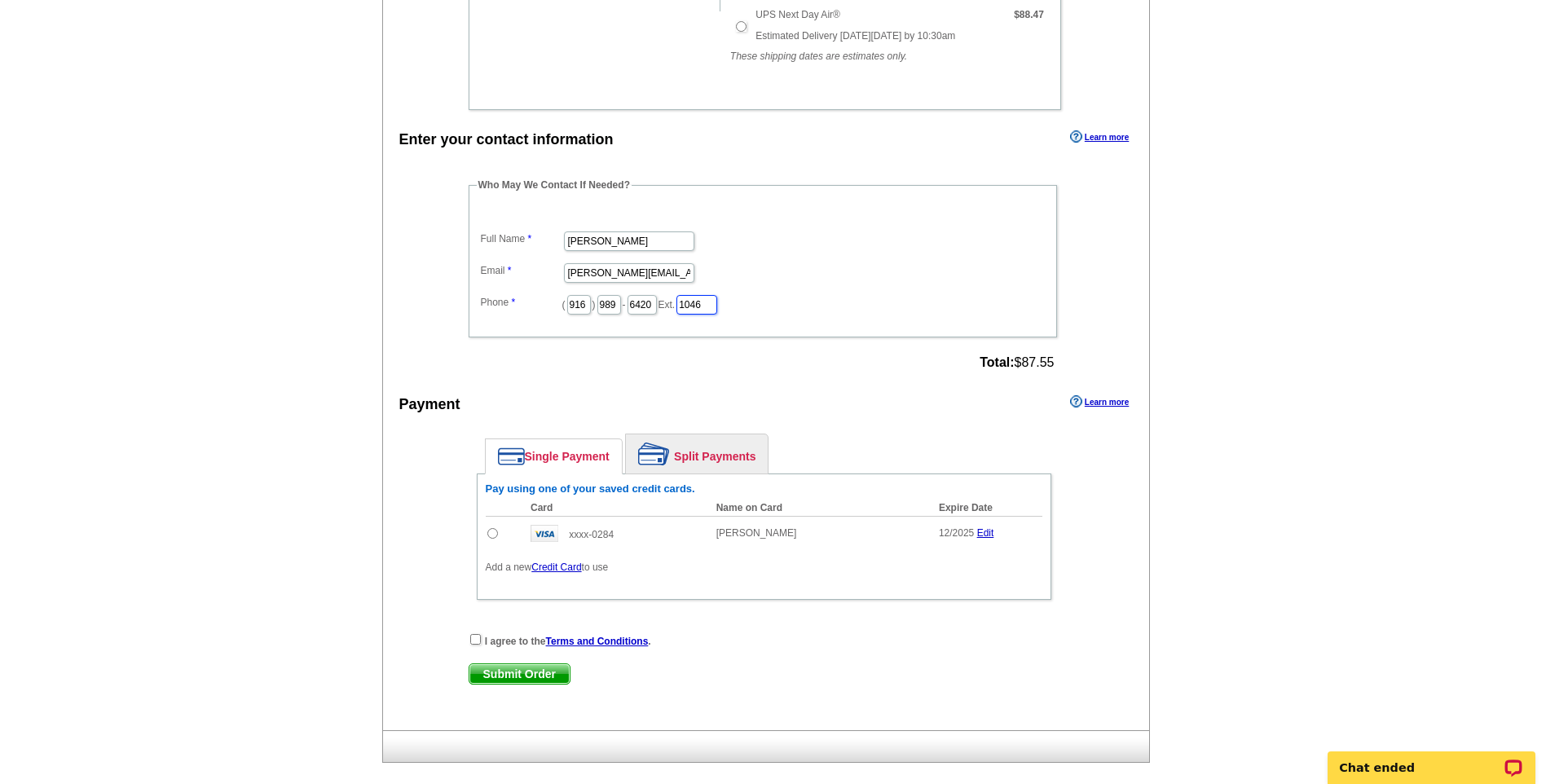
scroll to position [734, 0]
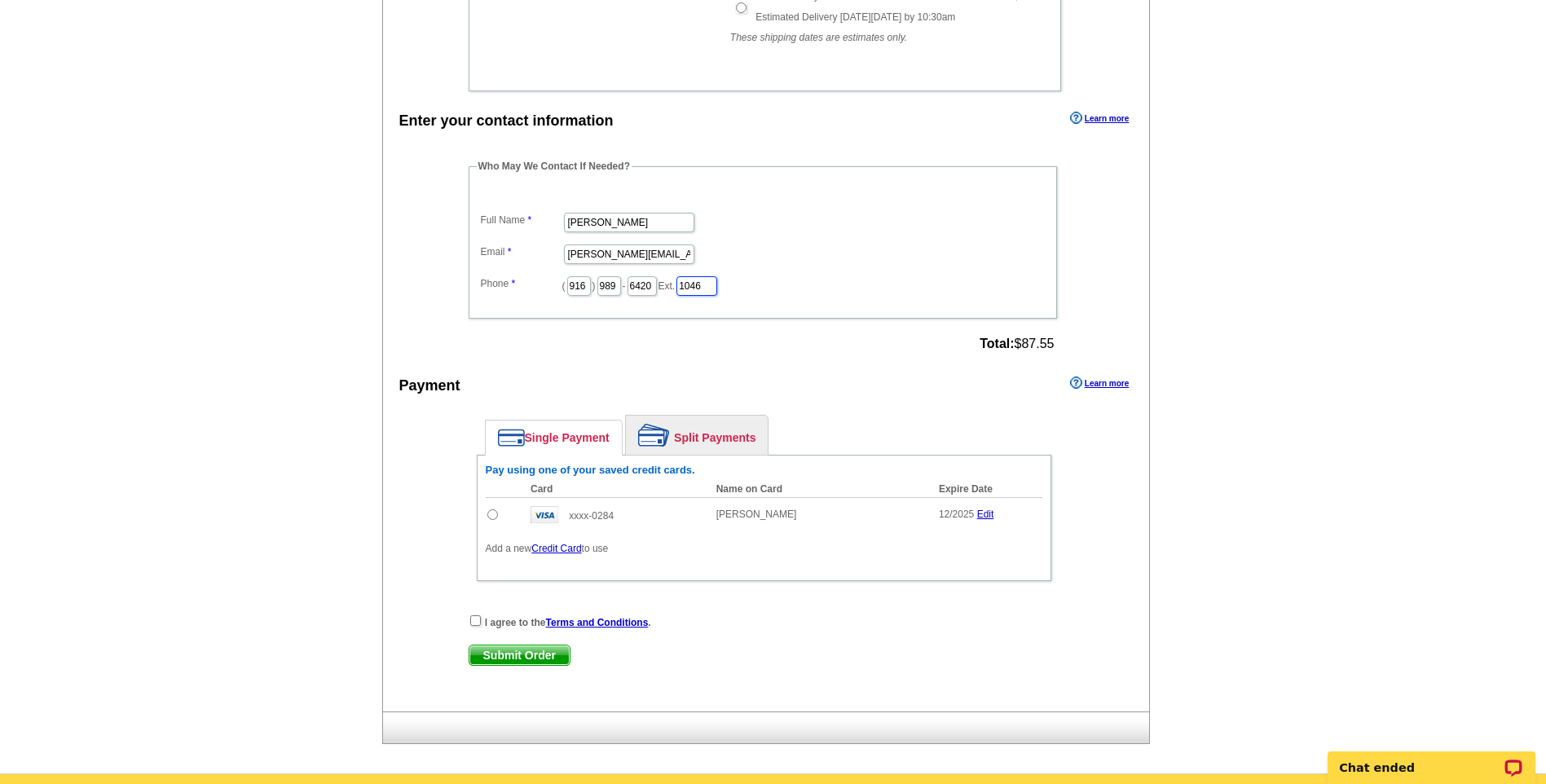
type input "1046"
click at [496, 517] on input "radio" at bounding box center [492, 514] width 10 height 10
radio input "true"
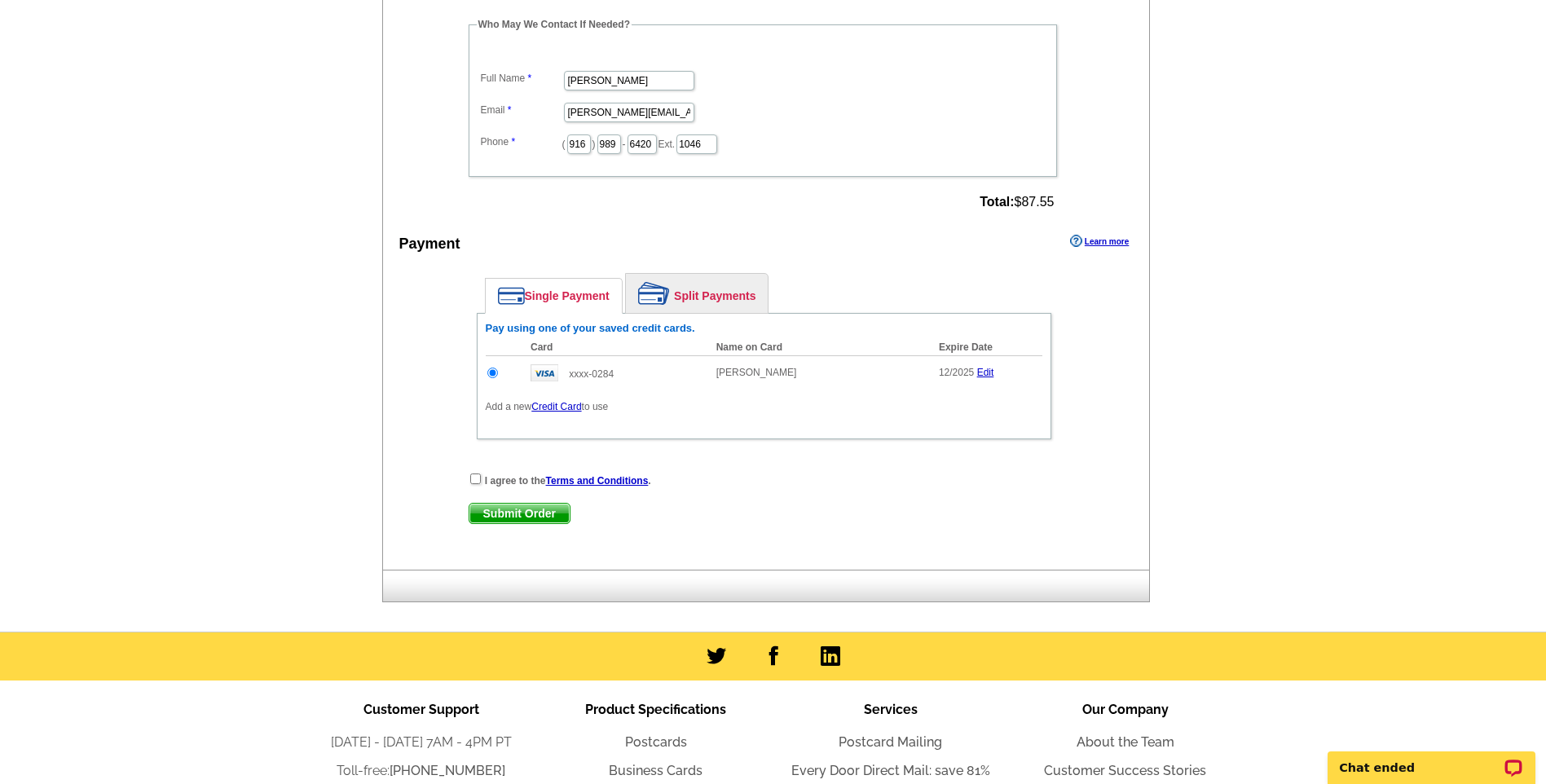
scroll to position [896, 0]
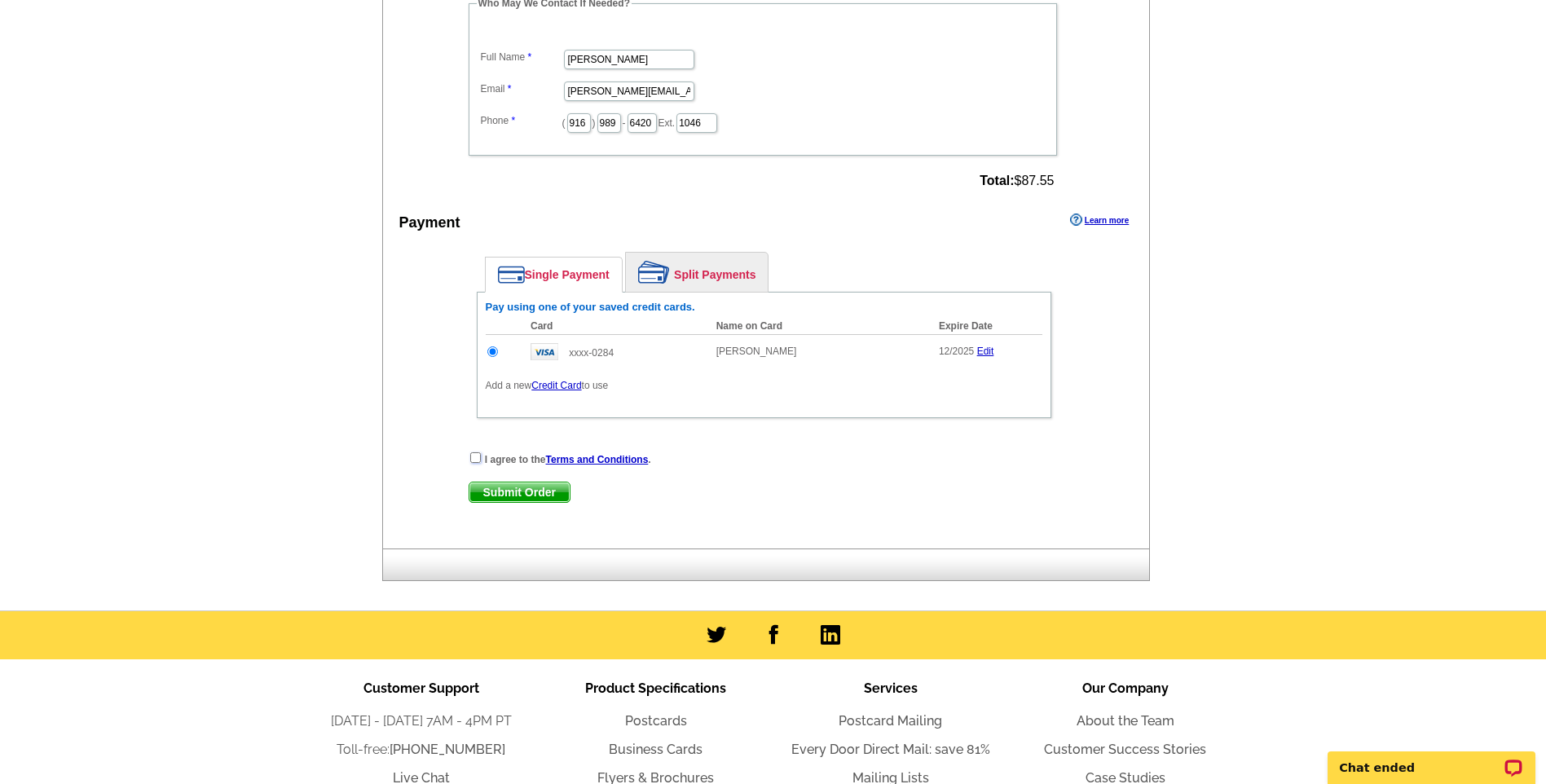
click at [475, 459] on input "checkbox" at bounding box center [475, 457] width 10 height 10
checkbox input "true"
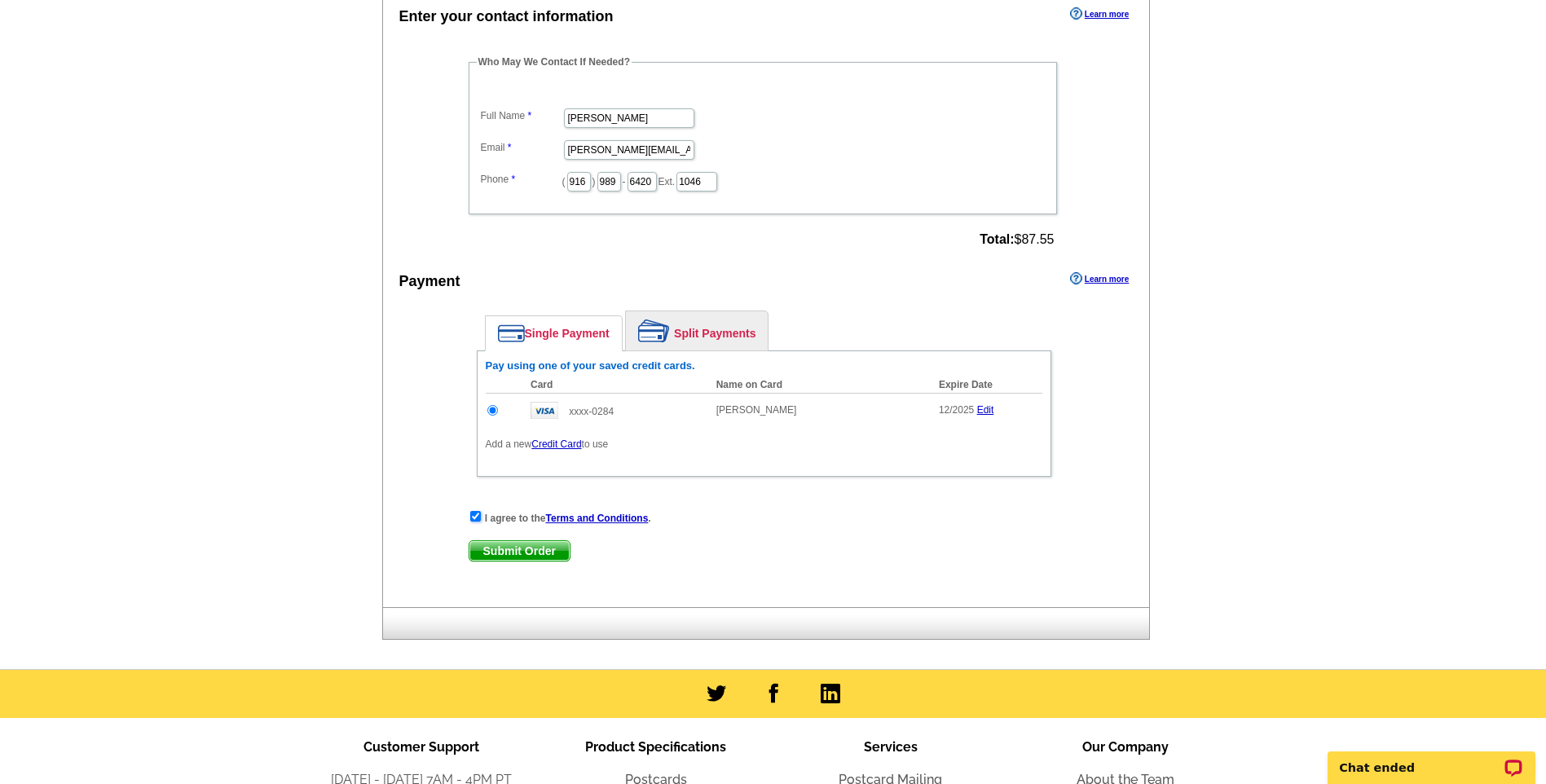
scroll to position [978, 0]
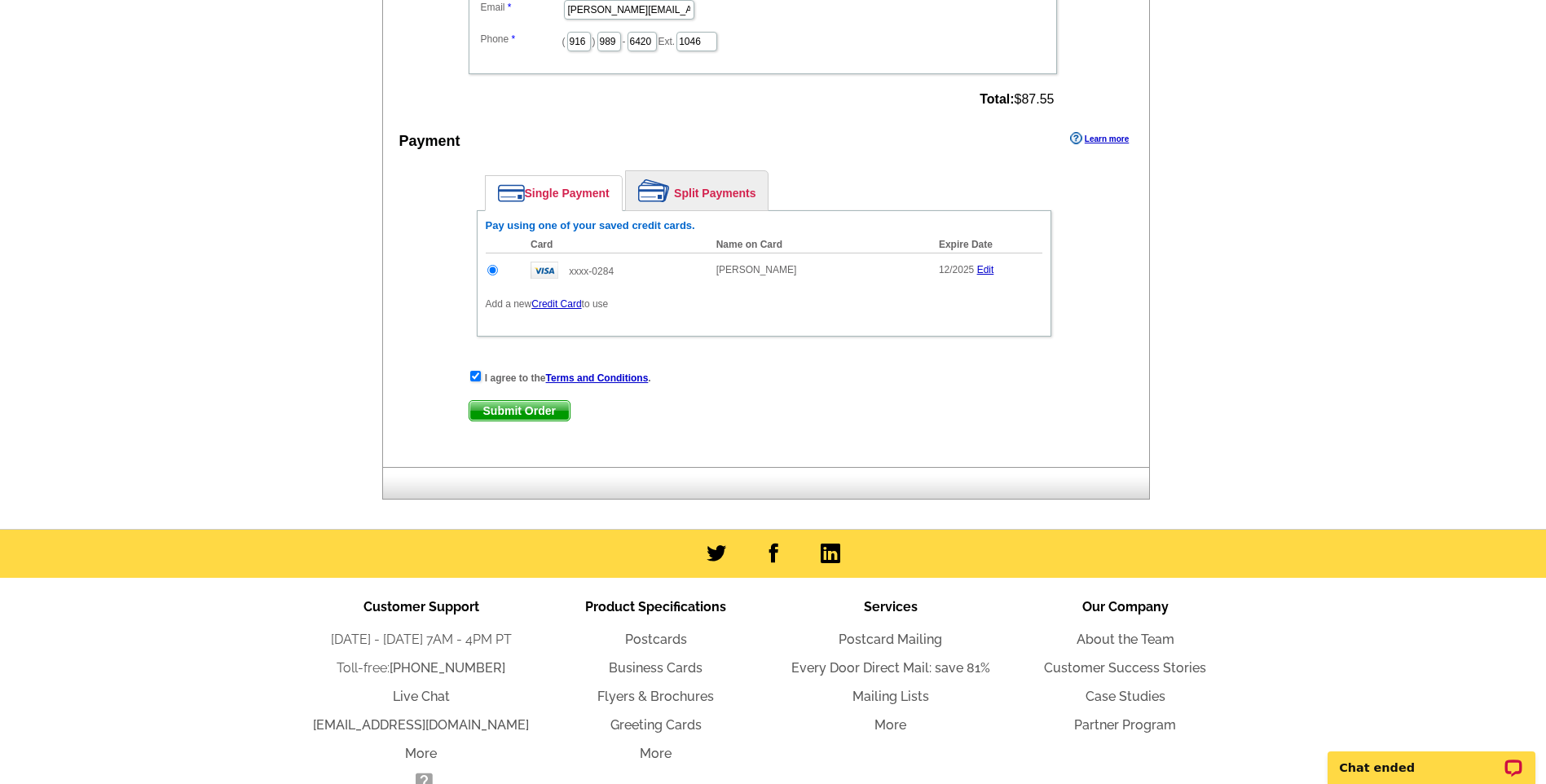
click at [530, 412] on span "Submit Order" at bounding box center [519, 411] width 100 height 20
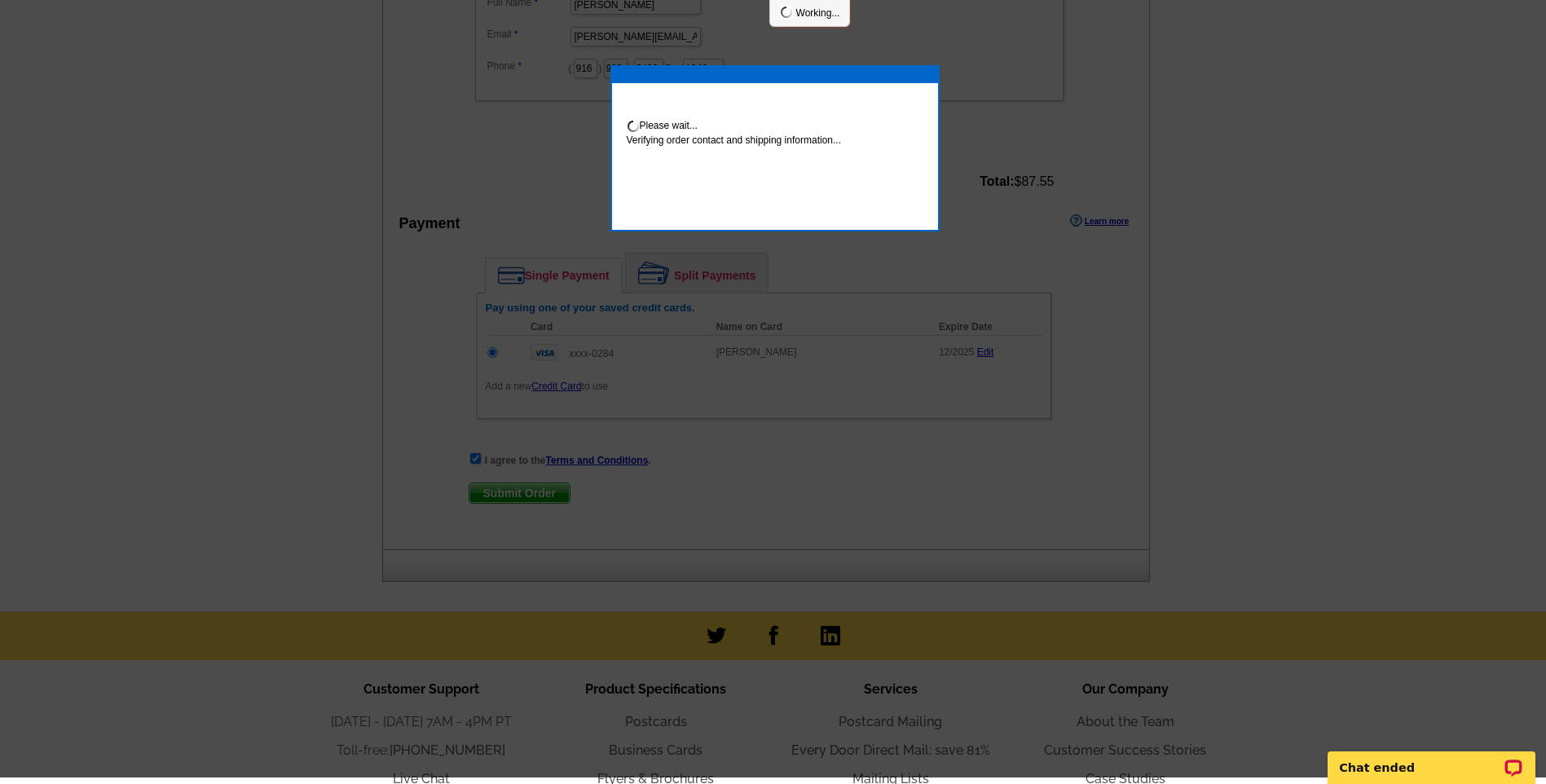
scroll to position [972, 0]
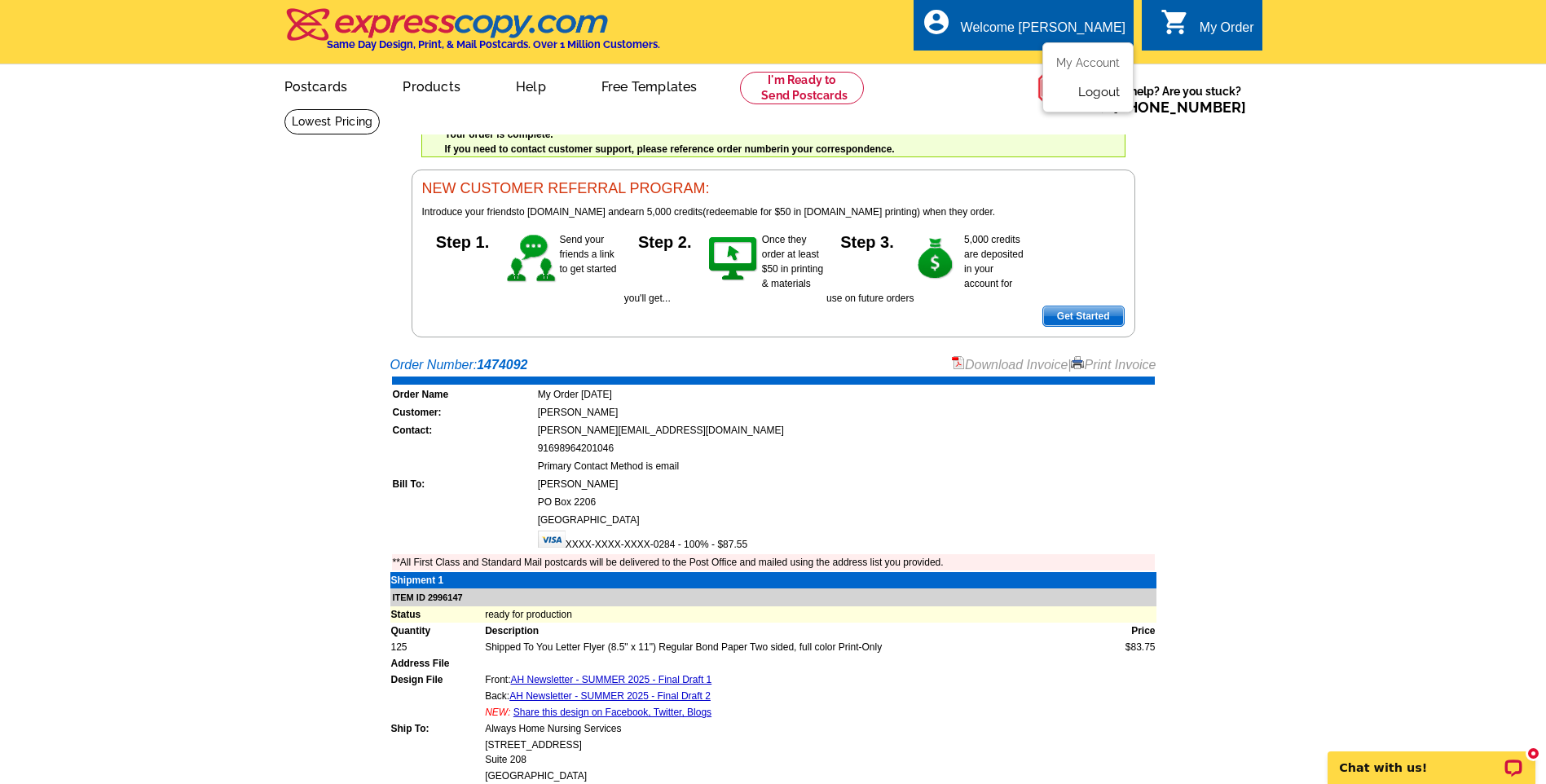
click at [1088, 97] on link "Logout" at bounding box center [1099, 92] width 42 height 15
